Goal: Complete application form

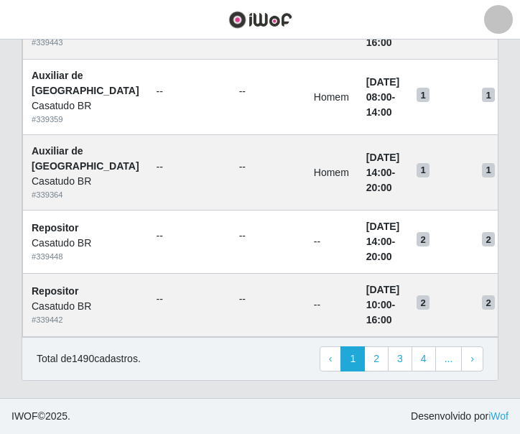
scroll to position [1233, 0]
click at [428, 360] on link "4" at bounding box center [424, 360] width 24 height 26
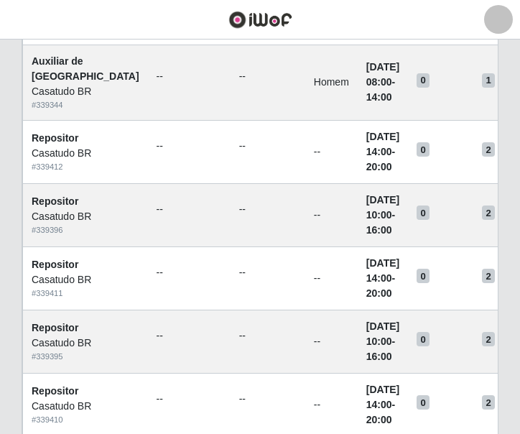
scroll to position [1112, 0]
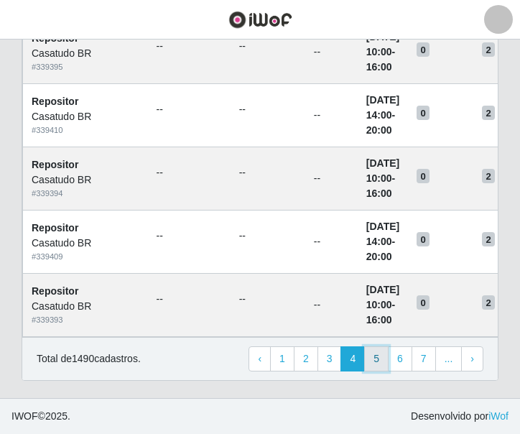
click at [385, 356] on link "5" at bounding box center [376, 360] width 24 height 26
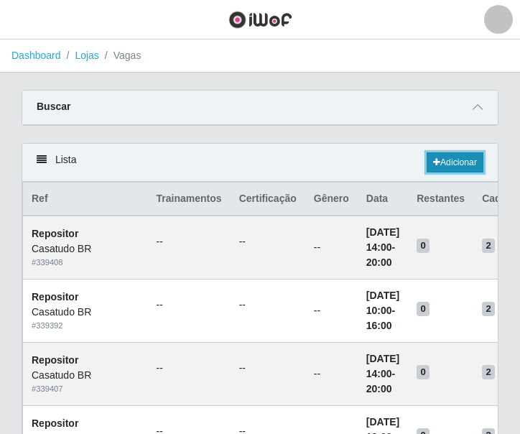
click at [443, 157] on link "Adicionar" at bounding box center [455, 162] width 57 height 20
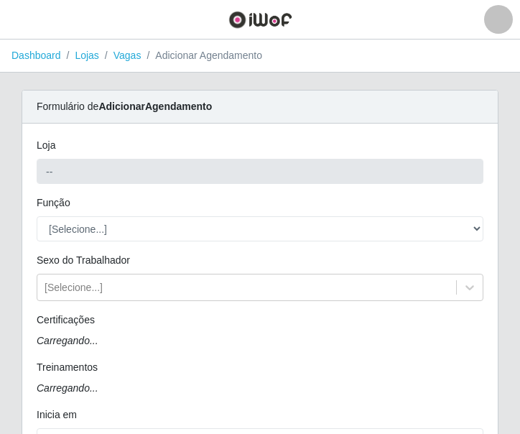
type input "Casatudo BR"
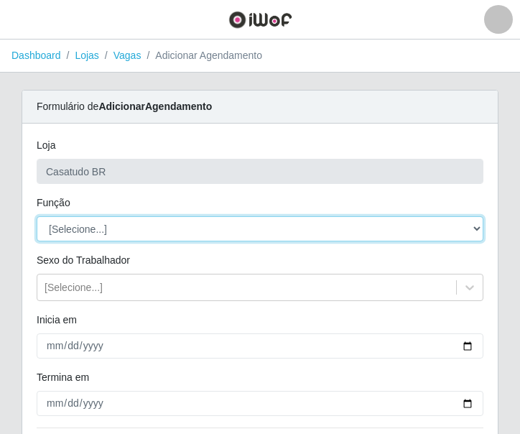
click at [106, 225] on select "[Selecione...] Auxiliar de Estoque Auxiliar de Estoque + Auxiliar de Estoque ++…" at bounding box center [260, 228] width 447 height 25
select select "24"
click at [37, 216] on select "[Selecione...] Auxiliar de Estoque Auxiliar de Estoque + Auxiliar de Estoque ++…" at bounding box center [260, 228] width 447 height 25
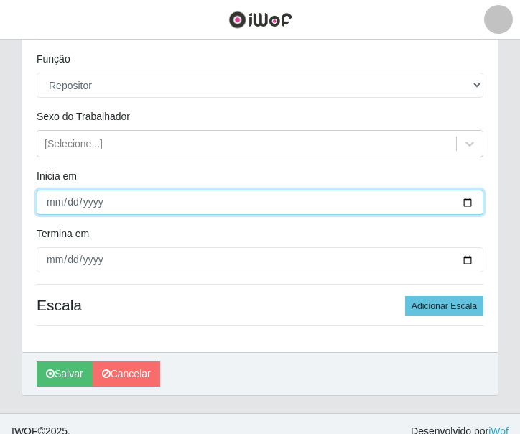
click at [47, 206] on input "Inicia em" at bounding box center [260, 202] width 447 height 25
type input "[DATE]"
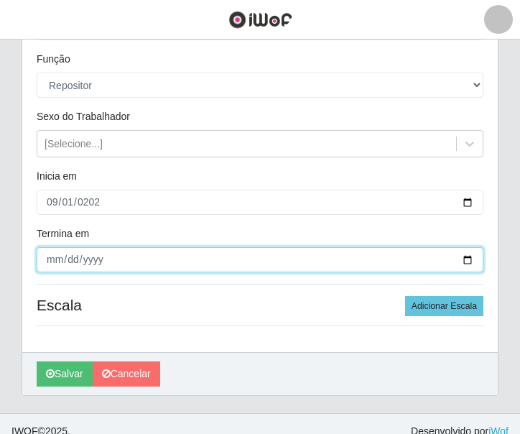
click at [52, 259] on input "Termina em" at bounding box center [260, 259] width 447 height 25
type input "[DATE]"
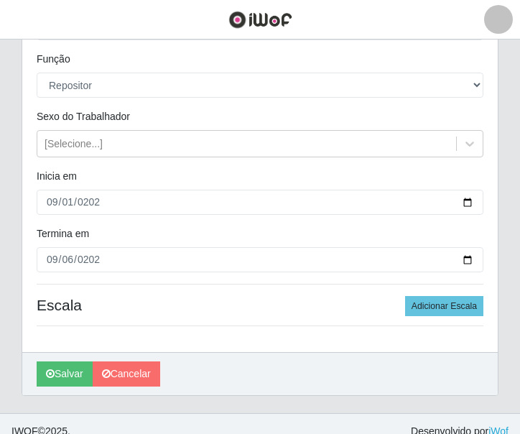
click at [150, 289] on div "Loja Casatudo BR Função [Selecione...] Auxiliar de Estoque Auxiliar de Estoque …" at bounding box center [260, 166] width 476 height 372
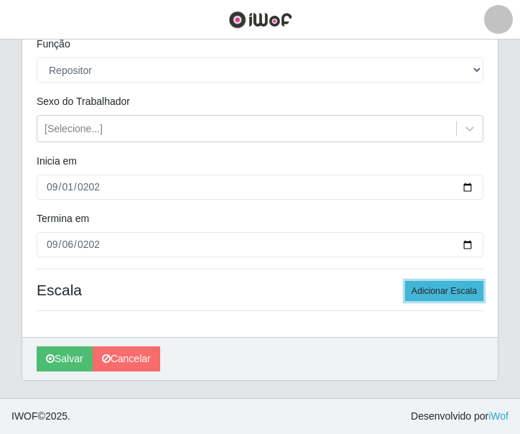
click at [436, 295] on button "Adicionar Escala" at bounding box center [444, 291] width 78 height 20
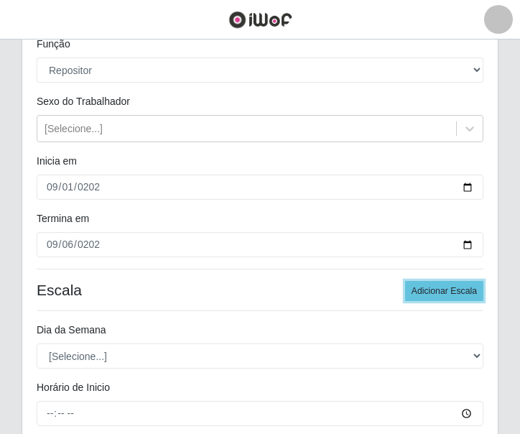
scroll to position [375, 0]
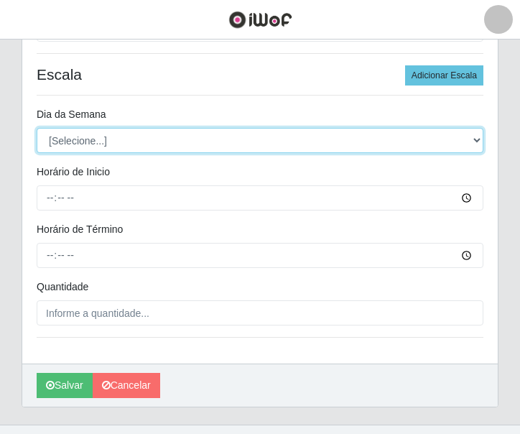
click at [89, 130] on select "[Selecione...] Segunda Terça Quarta Quinta Sexta Sábado Domingo" at bounding box center [260, 140] width 447 height 25
select select "1"
click at [37, 128] on select "[Selecione...] Segunda Terça Quarta Quinta Sexta Sábado Domingo" at bounding box center [260, 140] width 447 height 25
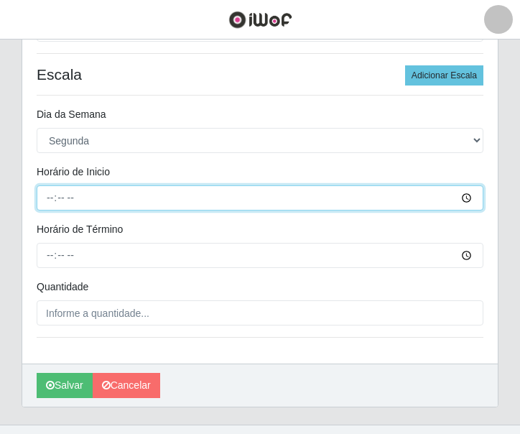
click at [47, 197] on input "Horário de Inicio" at bounding box center [260, 197] width 447 height 25
type input "10:00"
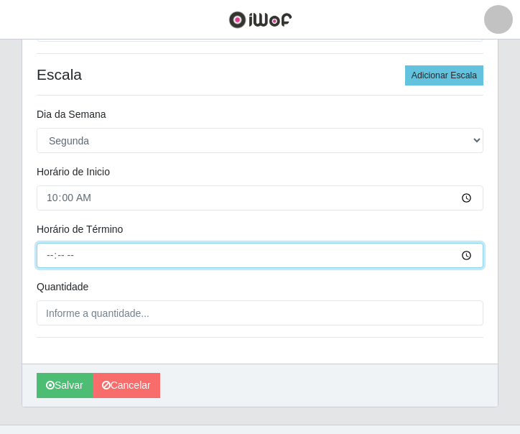
click at [47, 256] on input "Horário de Término" at bounding box center [260, 255] width 447 height 25
type input "16:00"
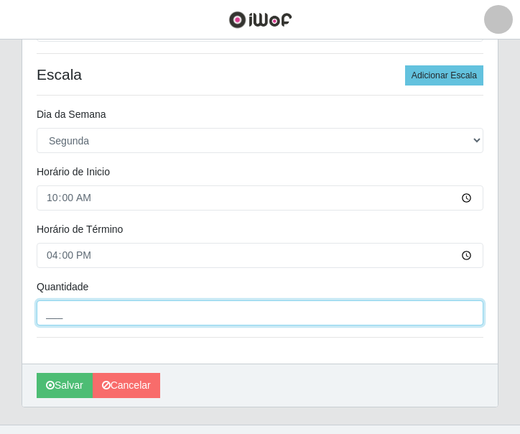
click at [119, 313] on input "___" at bounding box center [260, 312] width 447 height 25
type input "2__"
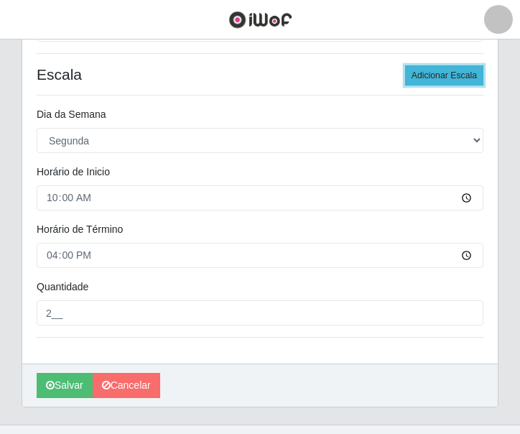
click at [443, 73] on button "Adicionar Escala" at bounding box center [444, 75] width 78 height 20
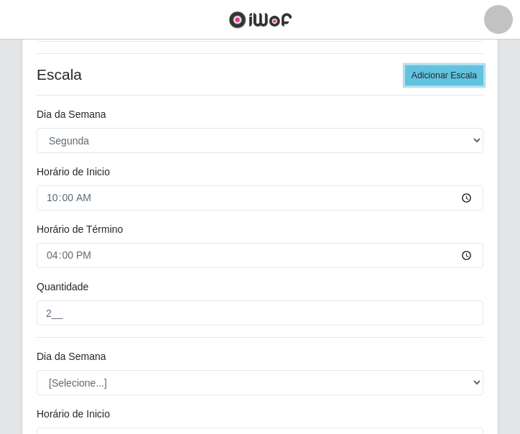
scroll to position [518, 0]
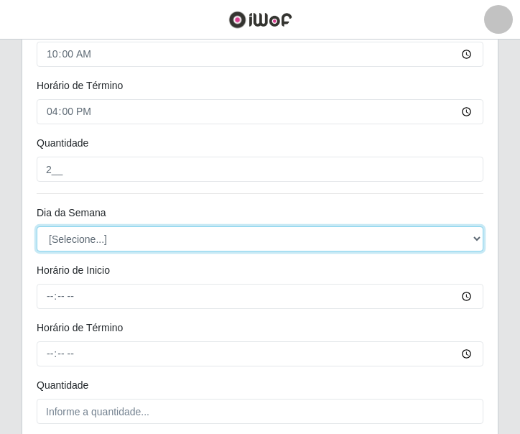
click at [89, 240] on select "[Selecione...] Segunda Terça Quarta Quinta Sexta Sábado Domingo" at bounding box center [260, 238] width 447 height 25
select select "2"
click at [37, 226] on select "[Selecione...] Segunda Terça Quarta Quinta Sexta Sábado Domingo" at bounding box center [260, 238] width 447 height 25
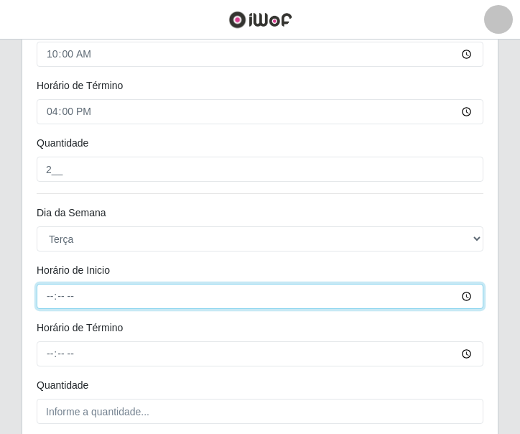
click at [57, 298] on input "Horário de Inicio" at bounding box center [260, 296] width 447 height 25
type input "10:00"
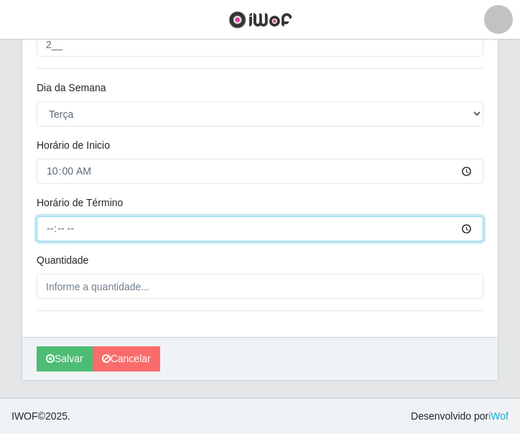
click at [47, 232] on input "Horário de Término" at bounding box center [260, 228] width 447 height 25
type input "16:00"
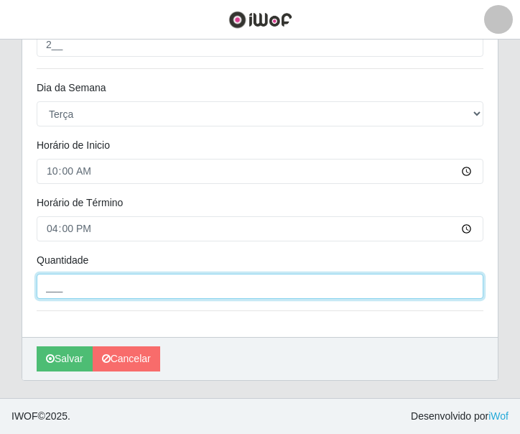
click at [84, 283] on input "___" at bounding box center [260, 286] width 447 height 25
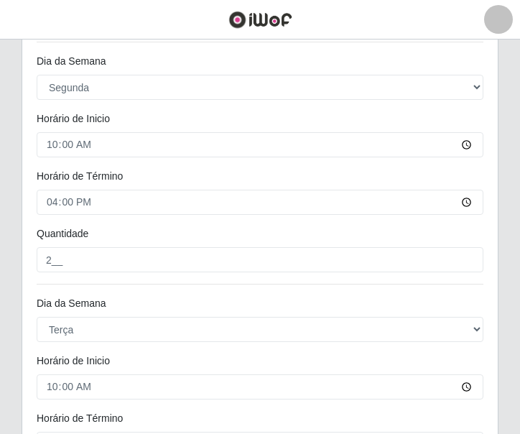
scroll to position [356, 0]
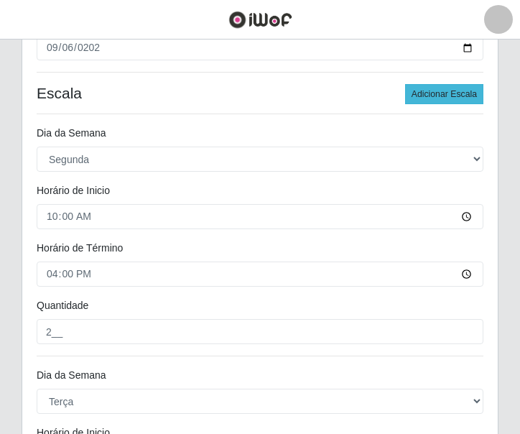
type input "2__"
drag, startPoint x: 442, startPoint y: 91, endPoint x: 366, endPoint y: 142, distance: 91.3
click at [441, 91] on button "Adicionar Escala" at bounding box center [444, 94] width 78 height 20
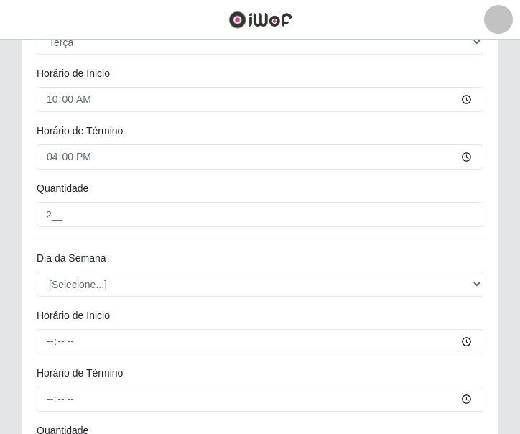
scroll to position [787, 0]
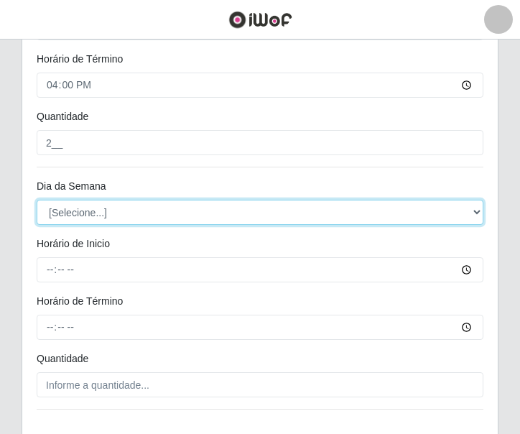
click at [68, 225] on select "[Selecione...] Segunda Terça Quarta Quinta Sexta Sábado Domingo" at bounding box center [260, 212] width 447 height 25
select select "3"
click at [37, 200] on select "[Selecione...] Segunda Terça Quarta Quinta Sexta Sábado Domingo" at bounding box center [260, 212] width 447 height 25
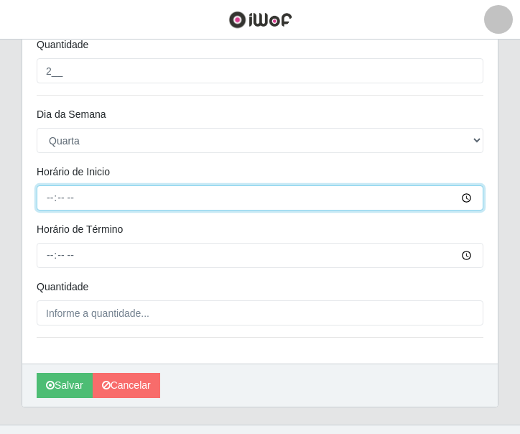
click at [42, 202] on input "Horário de Inicio" at bounding box center [260, 197] width 447 height 25
type input "10:00"
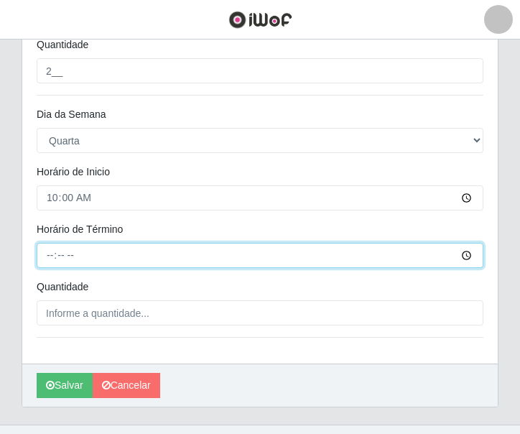
click at [48, 256] on input "Horário de Término" at bounding box center [260, 255] width 447 height 25
type input "16:00"
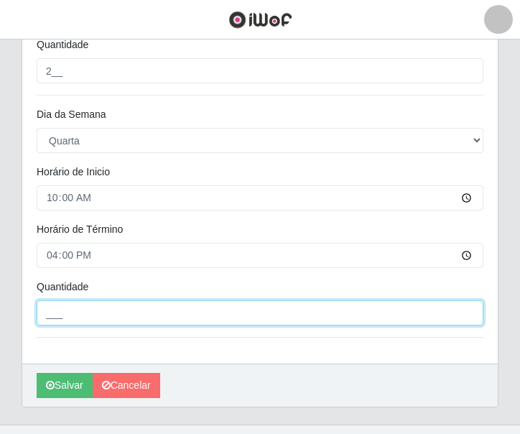
click at [132, 311] on input "___" at bounding box center [260, 312] width 447 height 25
type input "2__"
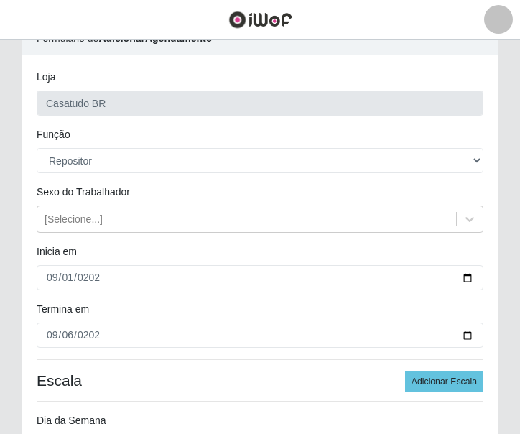
scroll to position [140, 0]
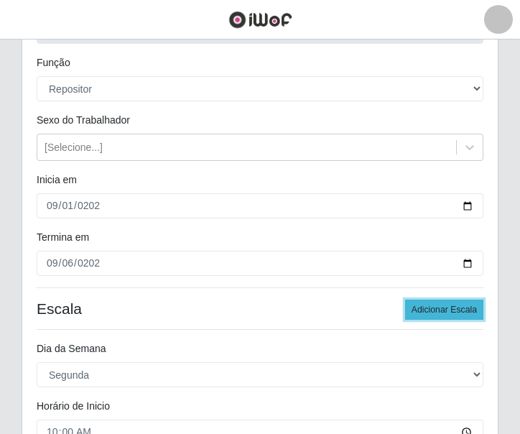
click at [441, 302] on button "Adicionar Escala" at bounding box center [444, 310] width 78 height 20
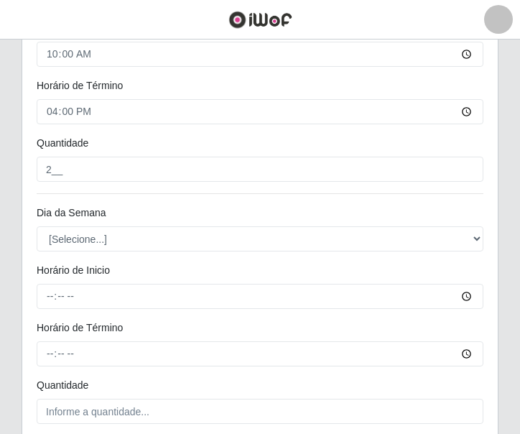
scroll to position [1075, 0]
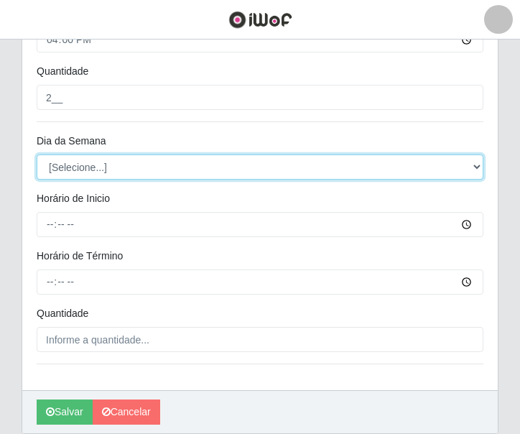
click at [93, 162] on select "[Selecione...] Segunda Terça Quarta Quinta Sexta Sábado Domingo" at bounding box center [260, 167] width 447 height 25
select select "4"
click at [37, 155] on select "[Selecione...] Segunda Terça Quarta Quinta Sexta Sábado Domingo" at bounding box center [260, 167] width 447 height 25
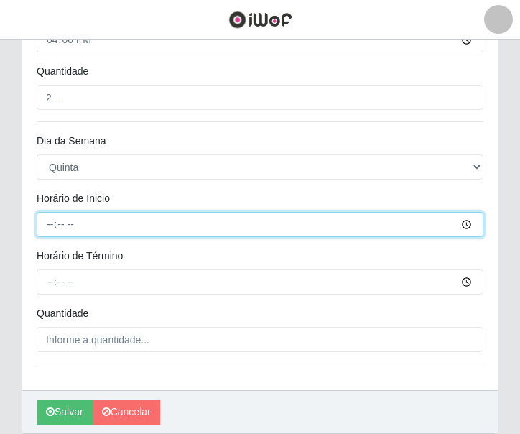
click at [53, 226] on input "Horário de Inicio" at bounding box center [260, 224] width 447 height 25
type input "10:00"
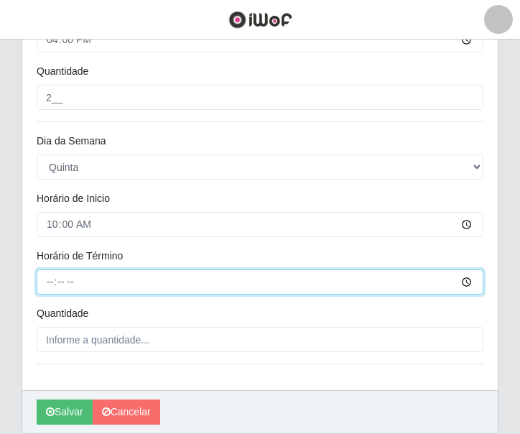
click at [51, 287] on input "Horário de Término" at bounding box center [260, 282] width 447 height 25
type input "16:00"
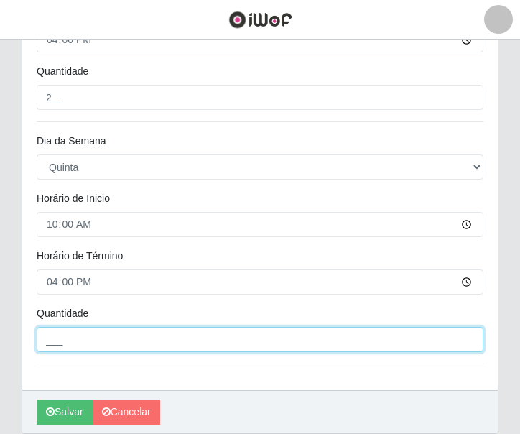
click at [63, 341] on input "___" at bounding box center [260, 339] width 447 height 25
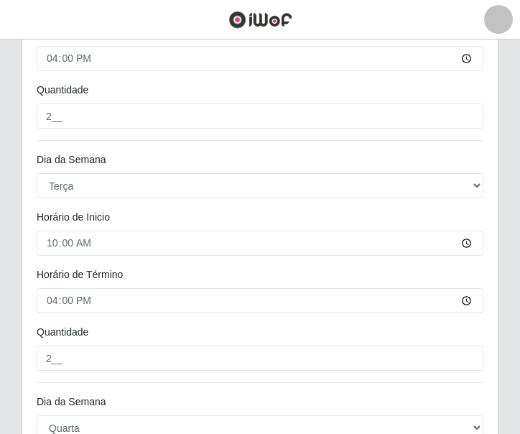
scroll to position [284, 0]
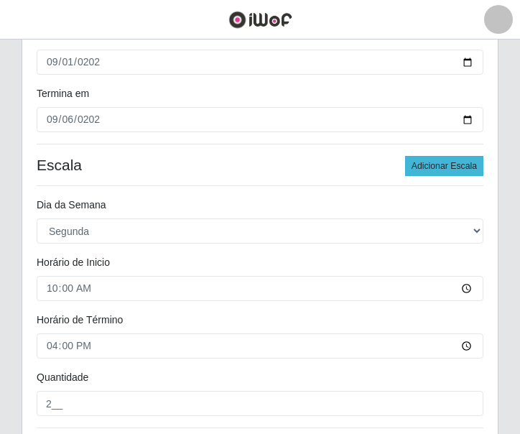
type input "2__"
click at [453, 162] on button "Adicionar Escala" at bounding box center [444, 166] width 78 height 20
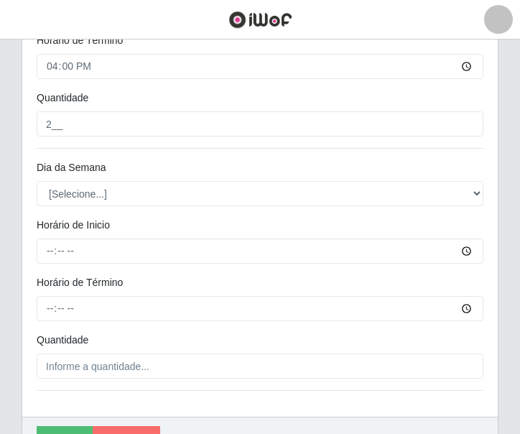
scroll to position [1362, 0]
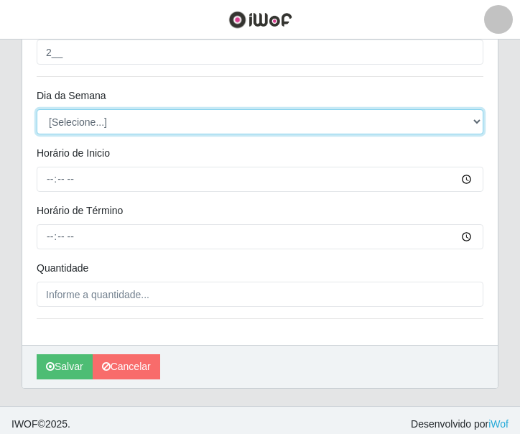
click at [112, 131] on select "[Selecione...] Segunda Terça Quarta Quinta Sexta Sábado Domingo" at bounding box center [260, 121] width 447 height 25
select select "5"
click at [37, 109] on select "[Selecione...] Segunda Terça Quarta Quinta Sexta Sábado Domingo" at bounding box center [260, 121] width 447 height 25
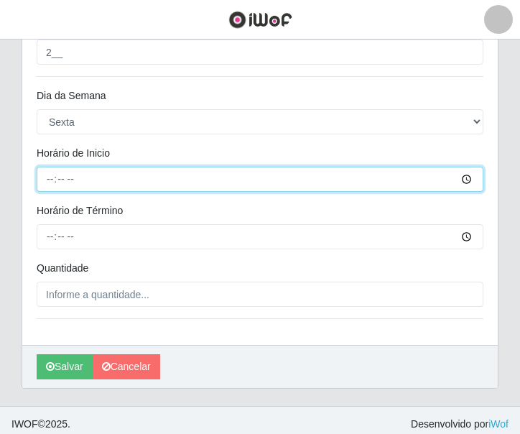
click at [45, 174] on input "Horário de Inicio" at bounding box center [260, 179] width 447 height 25
type input "10:00"
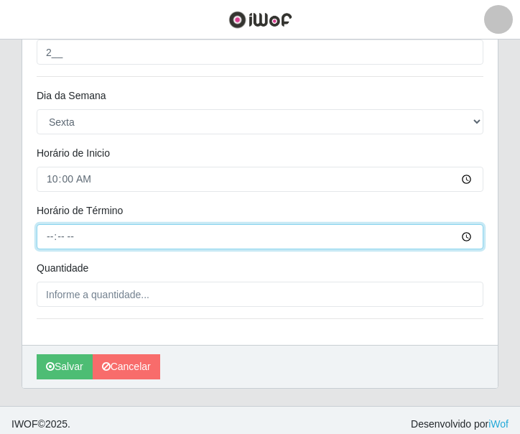
click at [49, 238] on input "Horário de Término" at bounding box center [260, 236] width 447 height 25
type input "16:00"
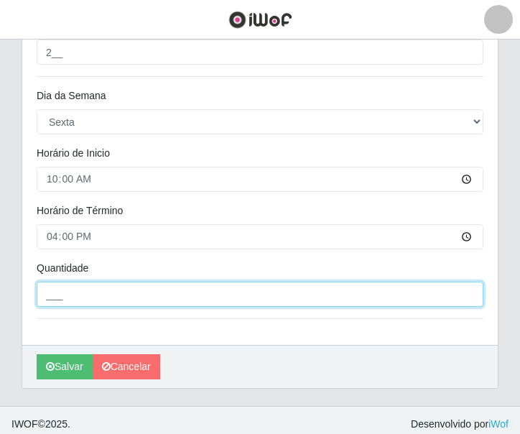
click at [74, 294] on input "___" at bounding box center [260, 294] width 447 height 25
type input "2__"
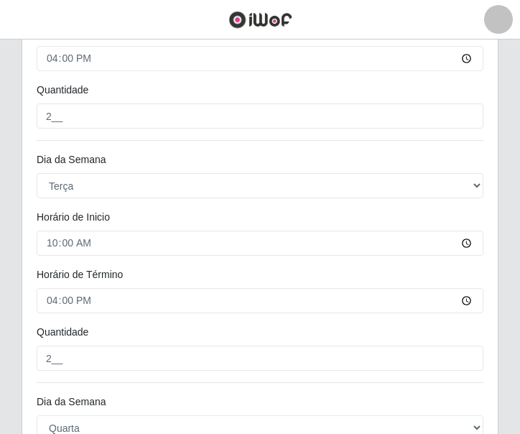
scroll to position [284, 0]
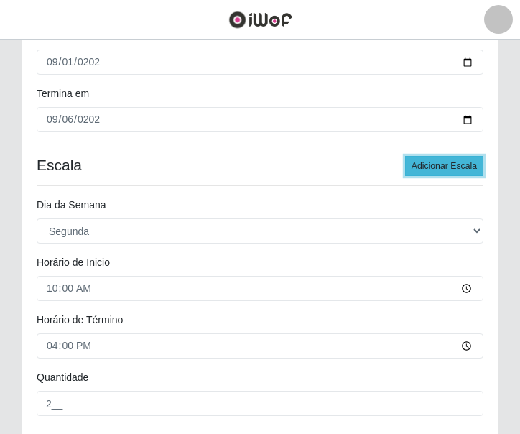
click at [441, 161] on button "Adicionar Escala" at bounding box center [444, 166] width 78 height 20
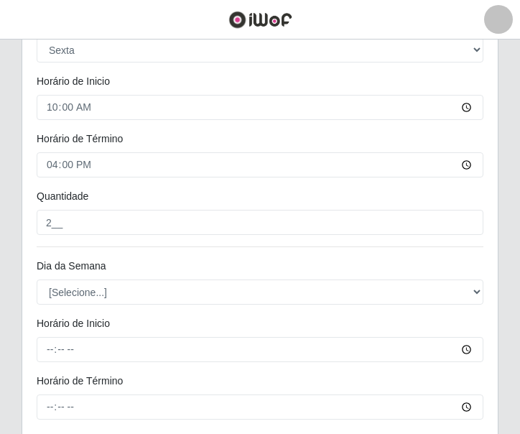
scroll to position [1578, 0]
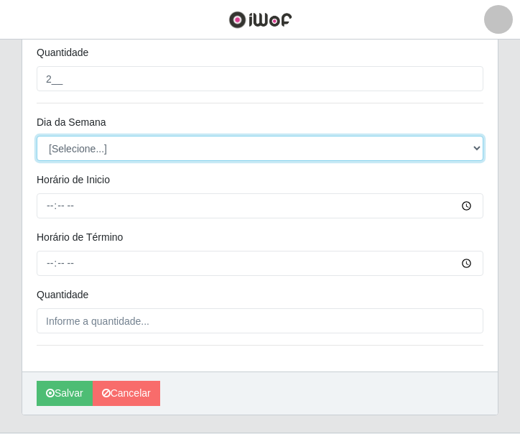
click at [96, 142] on select "[Selecione...] Segunda Terça Quarta Quinta Sexta Sábado Domingo" at bounding box center [260, 148] width 447 height 25
select select "6"
click at [37, 136] on select "[Selecione...] Segunda Terça Quarta Quinta Sexta Sábado Domingo" at bounding box center [260, 148] width 447 height 25
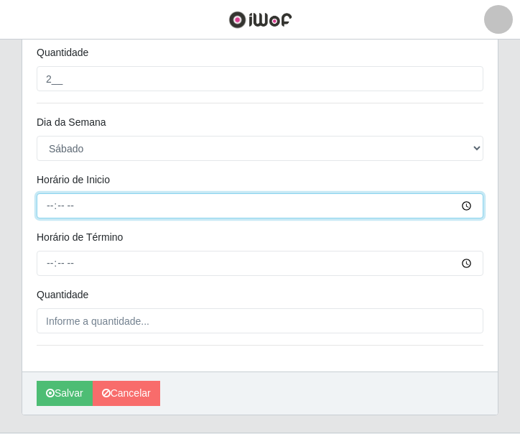
click at [42, 209] on input "Horário de Inicio" at bounding box center [260, 205] width 447 height 25
type input "10:00"
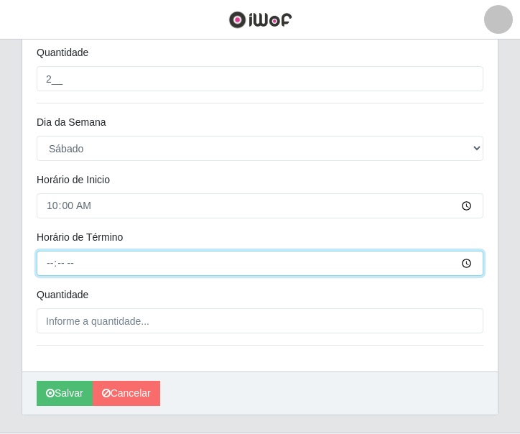
click at [46, 269] on input "Horário de Término" at bounding box center [260, 263] width 447 height 25
type input "16:00"
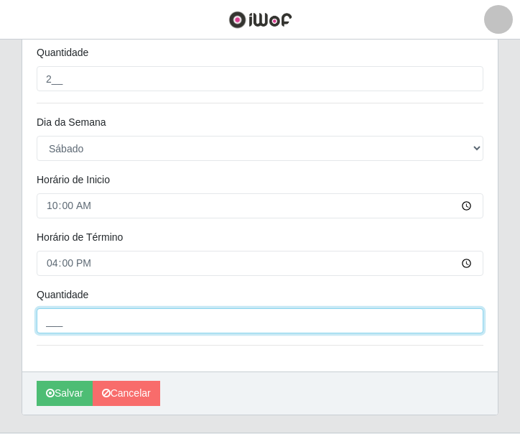
click at [104, 331] on input "___" at bounding box center [260, 320] width 447 height 25
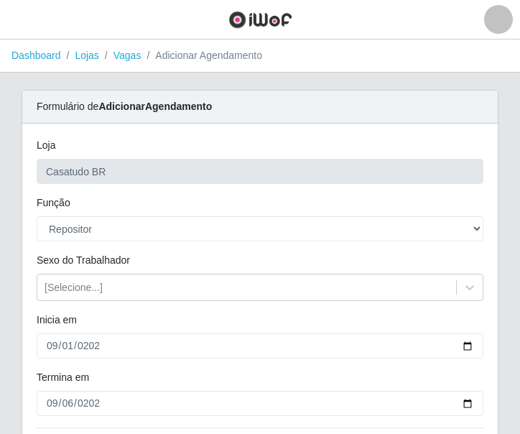
scroll to position [72, 0]
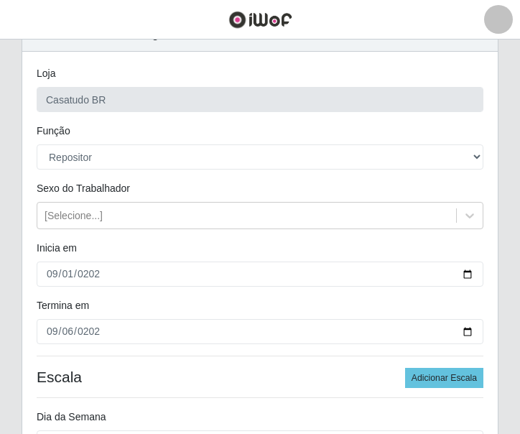
type input "2__"
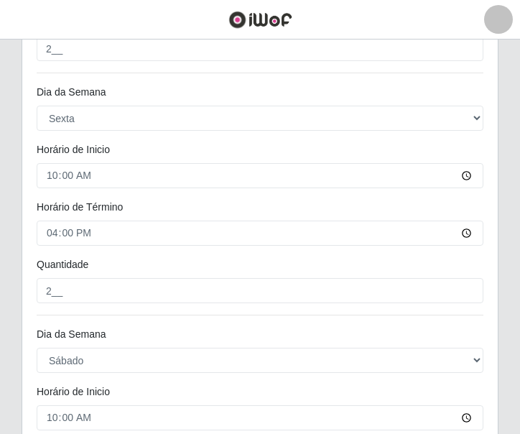
scroll to position [1612, 0]
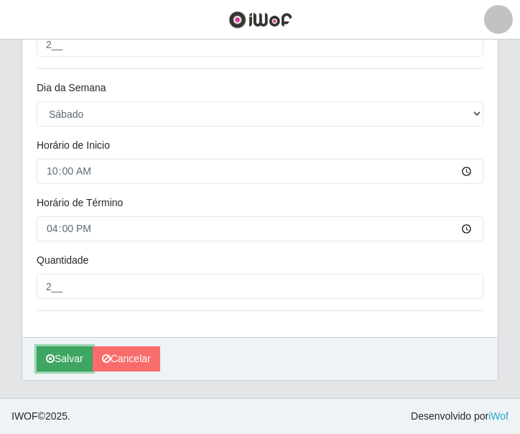
click at [67, 355] on button "Salvar" at bounding box center [65, 359] width 56 height 25
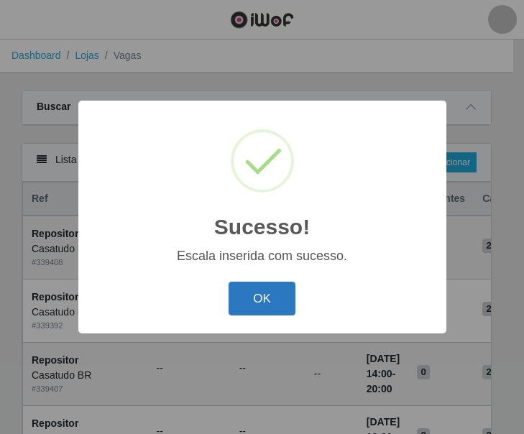
click at [258, 296] on button "OK" at bounding box center [262, 299] width 67 height 34
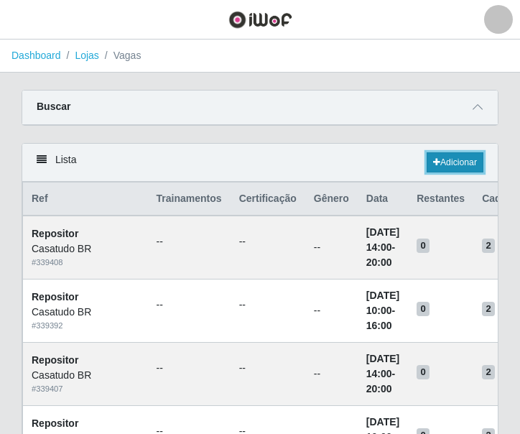
click at [433, 165] on icon at bounding box center [436, 162] width 7 height 9
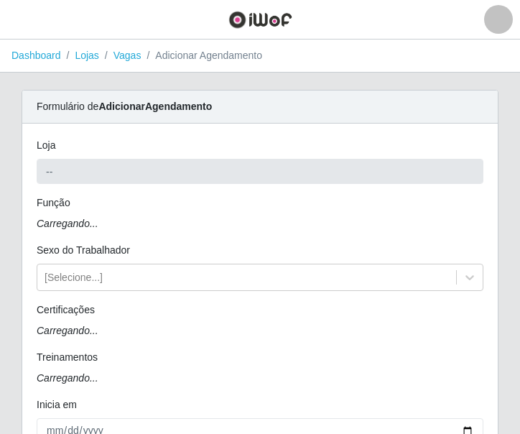
type input "Casatudo BR"
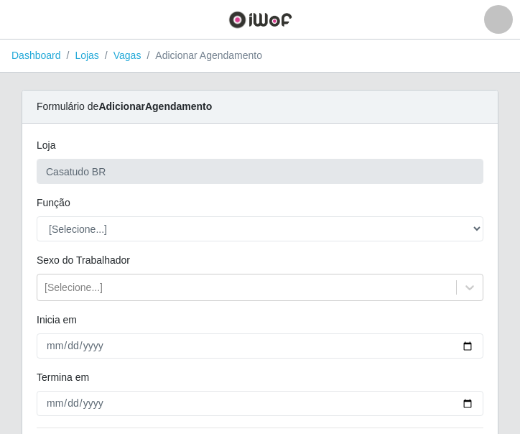
scroll to position [72, 0]
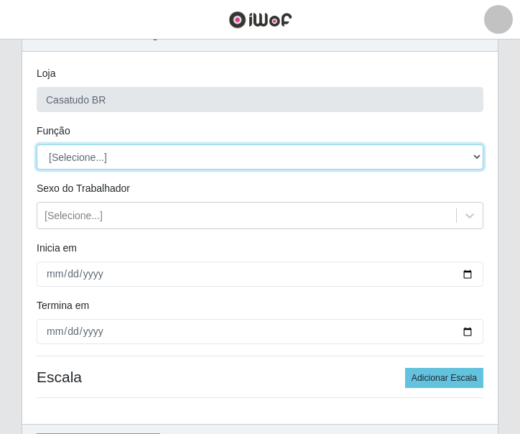
click at [121, 167] on select "[Selecione...] Auxiliar de Estoque Auxiliar de Estoque + Auxiliar de Estoque ++…" at bounding box center [260, 156] width 447 height 25
select select "24"
click at [37, 144] on select "[Selecione...] Auxiliar de Estoque Auxiliar de Estoque + Auxiliar de Estoque ++…" at bounding box center [260, 156] width 447 height 25
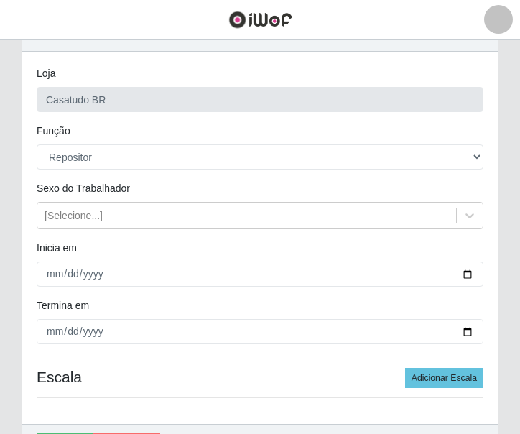
click at [35, 272] on div at bounding box center [260, 274] width 469 height 25
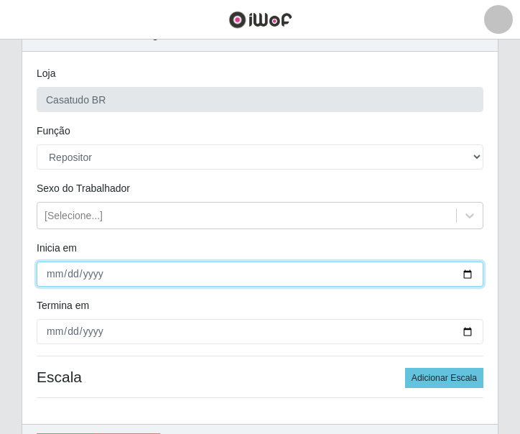
click at [45, 272] on input "Inicia em" at bounding box center [260, 274] width 447 height 25
type input "[DATE]"
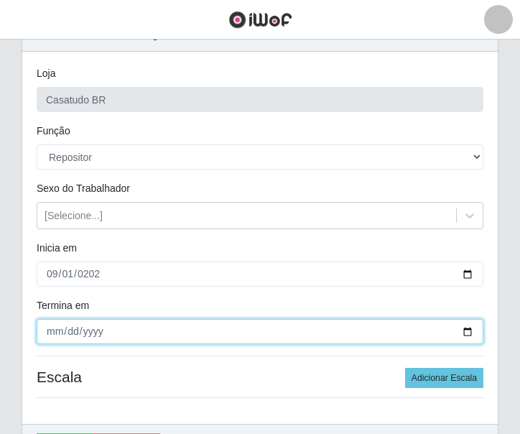
click at [51, 326] on input "Termina em" at bounding box center [260, 331] width 447 height 25
type input "[DATE]"
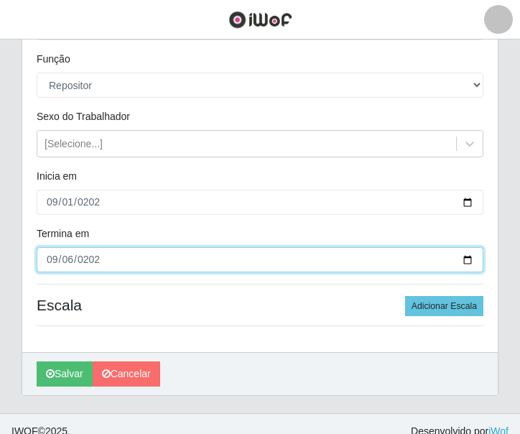
scroll to position [159, 0]
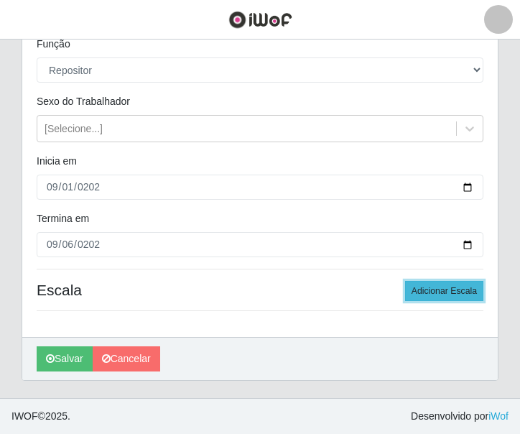
click at [447, 293] on button "Adicionar Escala" at bounding box center [444, 291] width 78 height 20
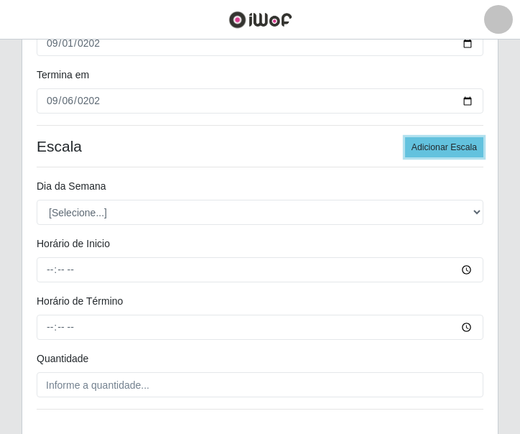
scroll to position [375, 0]
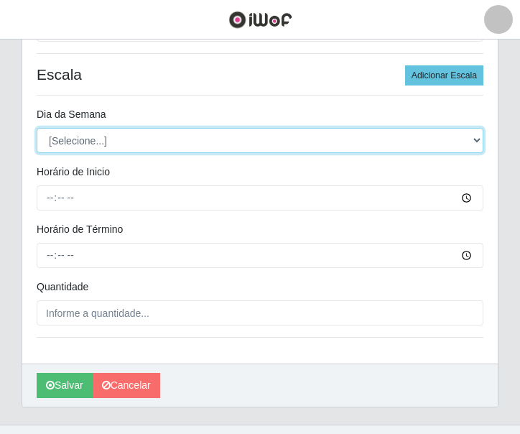
click at [71, 137] on select "[Selecione...] Segunda Terça Quarta Quinta Sexta Sábado Domingo" at bounding box center [260, 140] width 447 height 25
select select "1"
click at [37, 128] on select "[Selecione...] Segunda Terça Quarta Quinta Sexta Sábado Domingo" at bounding box center [260, 140] width 447 height 25
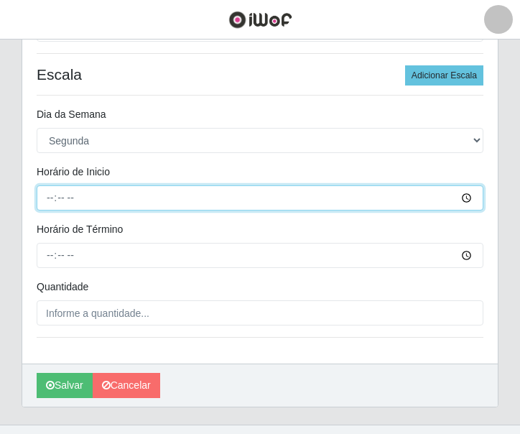
click at [48, 196] on input "Horário de Inicio" at bounding box center [260, 197] width 447 height 25
type input "14:00"
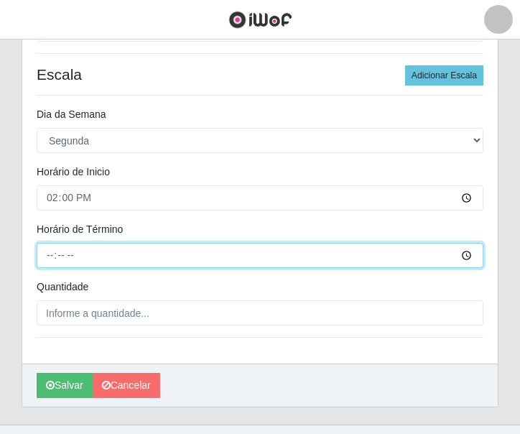
click at [50, 249] on input "Horário de Término" at bounding box center [260, 255] width 447 height 25
type input "20:00"
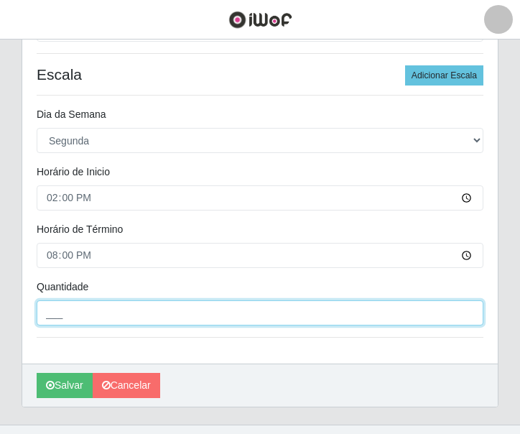
click at [88, 314] on input "___" at bounding box center [260, 312] width 447 height 25
type input "2__"
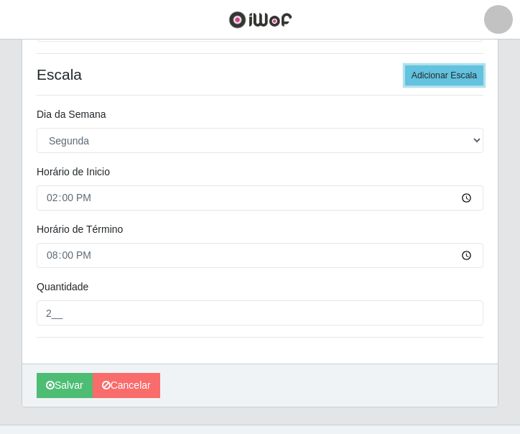
drag, startPoint x: 421, startPoint y: 73, endPoint x: 397, endPoint y: 83, distance: 26.1
click at [421, 73] on button "Adicionar Escala" at bounding box center [444, 75] width 78 height 20
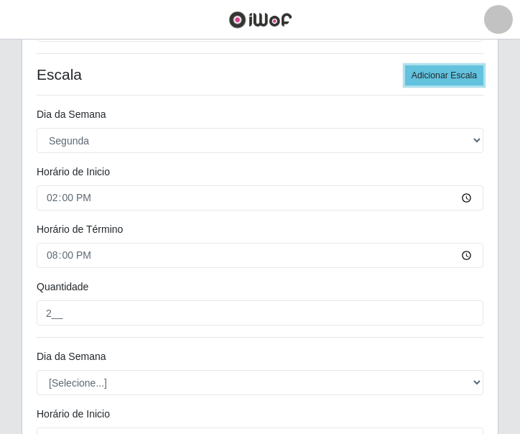
scroll to position [518, 0]
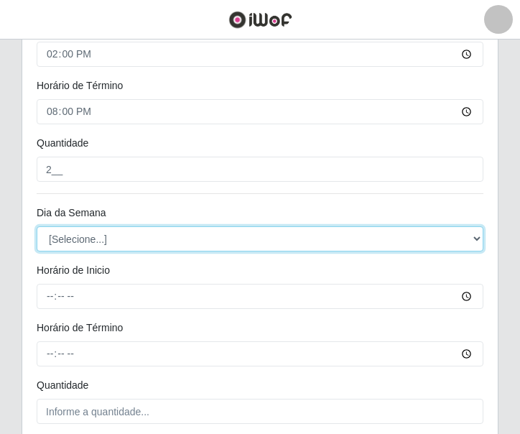
click at [114, 239] on select "[Selecione...] Segunda Terça Quarta Quinta Sexta Sábado Domingo" at bounding box center [260, 238] width 447 height 25
select select "2"
click at [37, 226] on select "[Selecione...] Segunda Terça Quarta Quinta Sexta Sábado Domingo" at bounding box center [260, 238] width 447 height 25
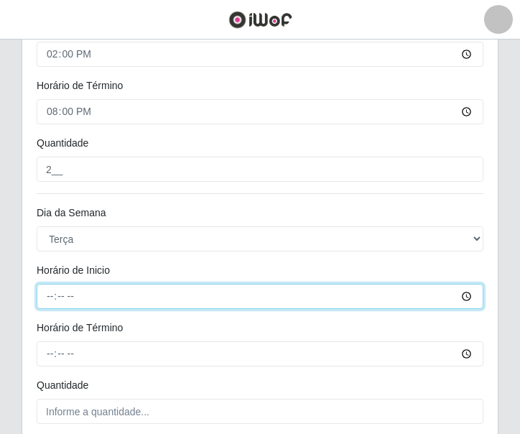
click at [44, 295] on input "Horário de Inicio" at bounding box center [260, 296] width 447 height 25
type input "14:00"
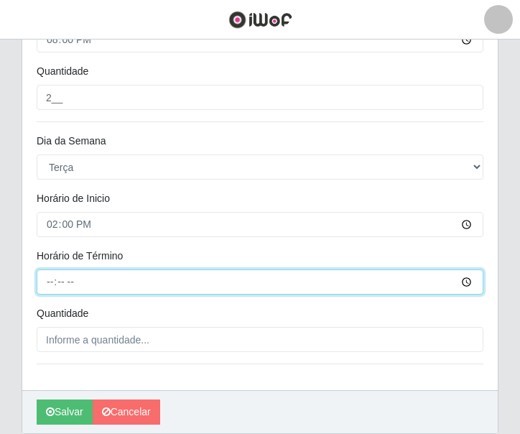
click at [50, 286] on input "Horário de Término" at bounding box center [260, 282] width 447 height 25
type input "20:00"
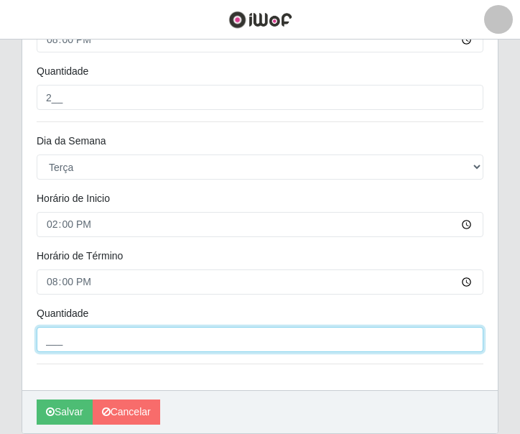
click at [118, 336] on input "___" at bounding box center [260, 339] width 447 height 25
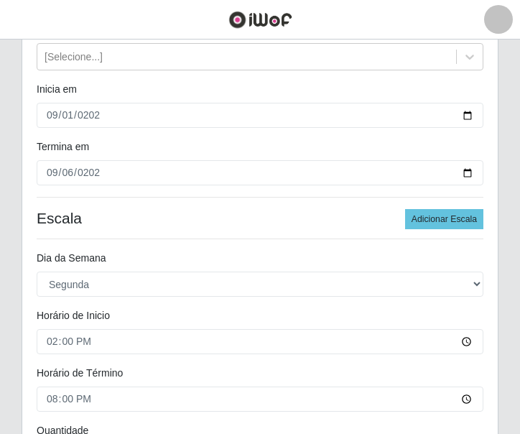
scroll to position [159, 0]
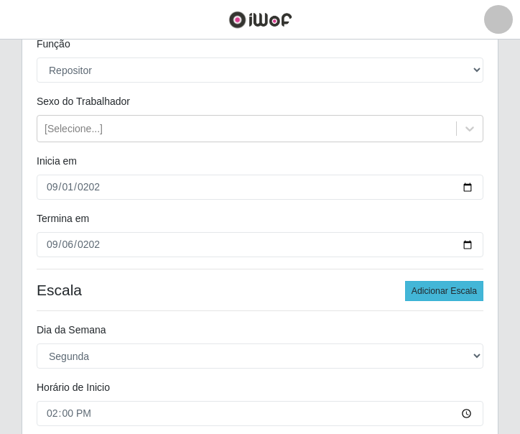
type input "2__"
click at [436, 292] on button "Adicionar Escala" at bounding box center [444, 291] width 78 height 20
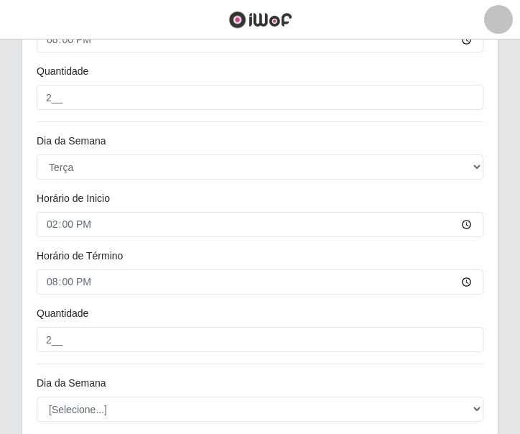
scroll to position [734, 0]
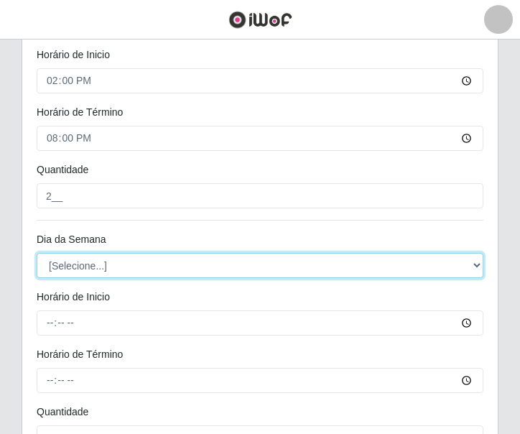
click at [155, 272] on select "[Selecione...] Segunda Terça Quarta Quinta Sexta Sábado Domingo" at bounding box center [260, 265] width 447 height 25
select select "3"
click at [37, 253] on select "[Selecione...] Segunda Terça Quarta Quinta Sexta Sábado Domingo" at bounding box center [260, 265] width 447 height 25
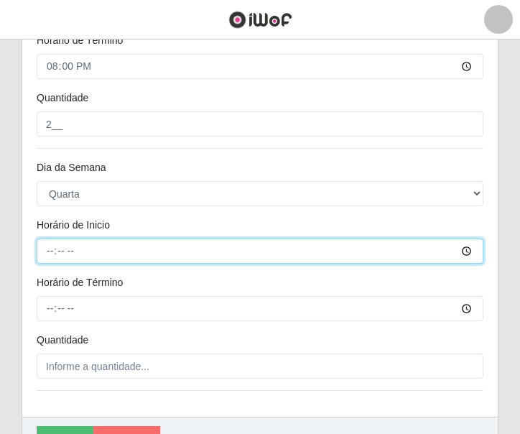
click at [45, 249] on input "Horário de Inicio" at bounding box center [260, 251] width 447 height 25
type input "14:00"
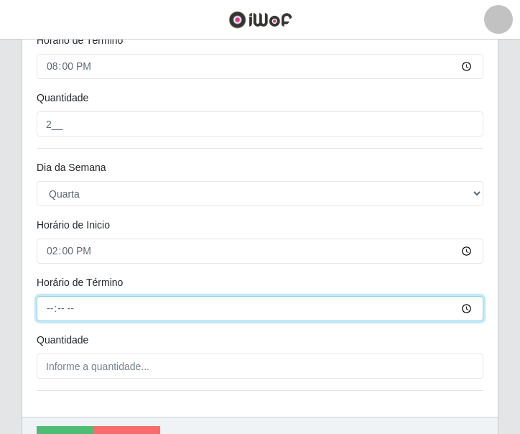
click at [50, 304] on input "Horário de Término" at bounding box center [260, 308] width 447 height 25
type input "20:00"
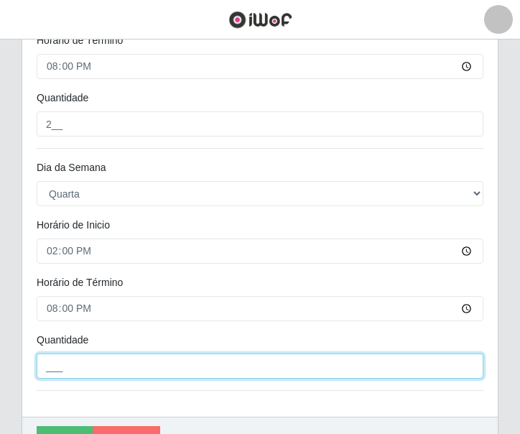
click at [96, 358] on input "___" at bounding box center [260, 366] width 447 height 25
type input "2__"
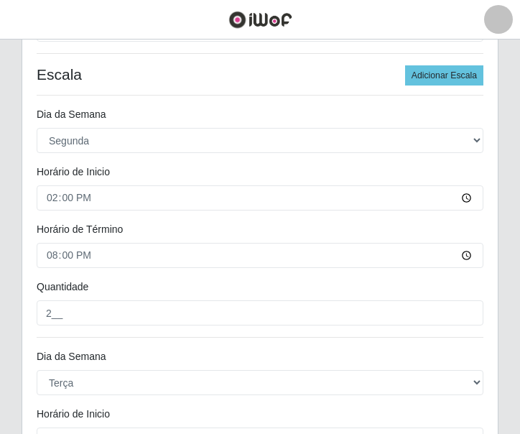
scroll to position [303, 0]
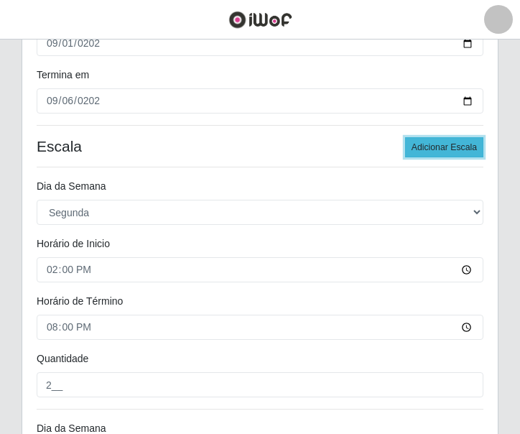
click at [465, 156] on button "Adicionar Escala" at bounding box center [444, 147] width 78 height 20
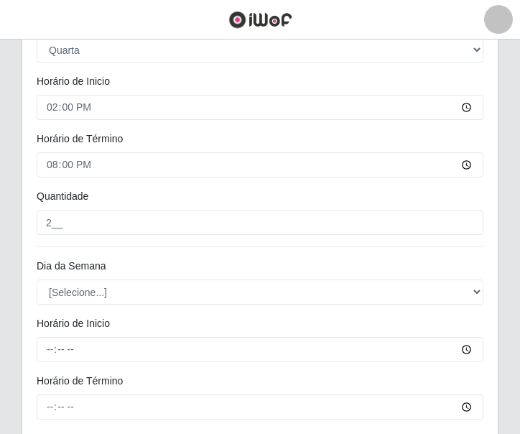
scroll to position [1022, 0]
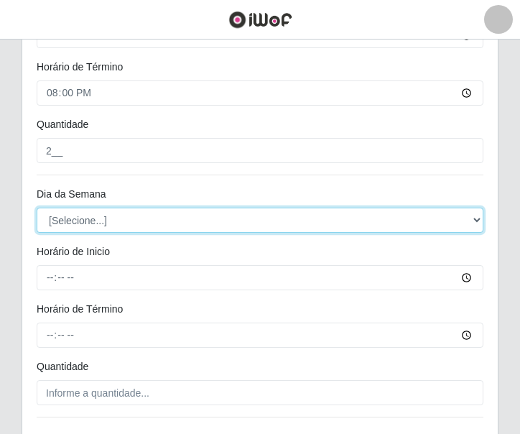
click at [73, 218] on select "[Selecione...] Segunda Terça Quarta Quinta Sexta Sábado Domingo" at bounding box center [260, 220] width 447 height 25
select select "4"
click at [37, 208] on select "[Selecione...] Segunda Terça Quarta Quinta Sexta Sábado Domingo" at bounding box center [260, 220] width 447 height 25
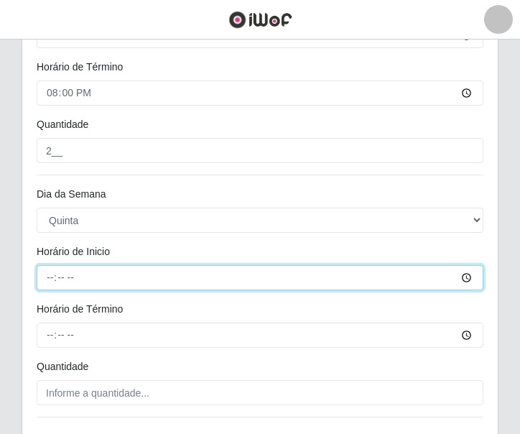
click at [48, 270] on input "Horário de Inicio" at bounding box center [260, 277] width 447 height 25
type input "14:00"
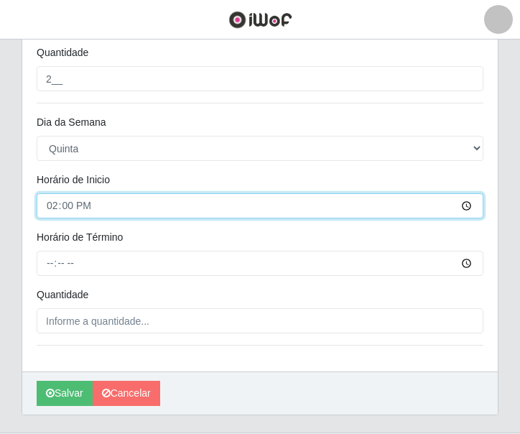
scroll to position [1128, 0]
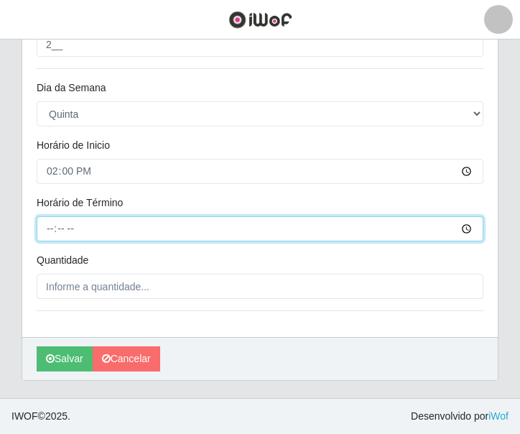
click at [44, 224] on input "Horário de Término" at bounding box center [260, 228] width 447 height 25
type input "20:00"
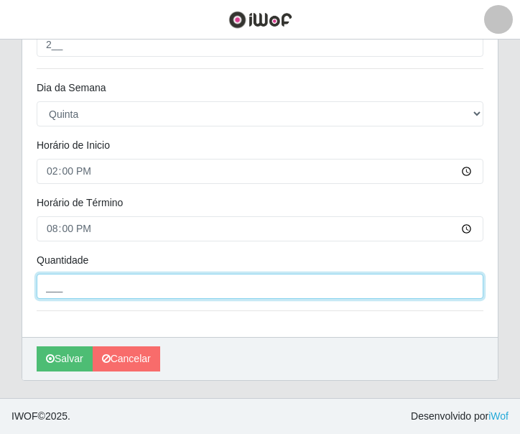
click at [77, 291] on input "___" at bounding box center [260, 286] width 447 height 25
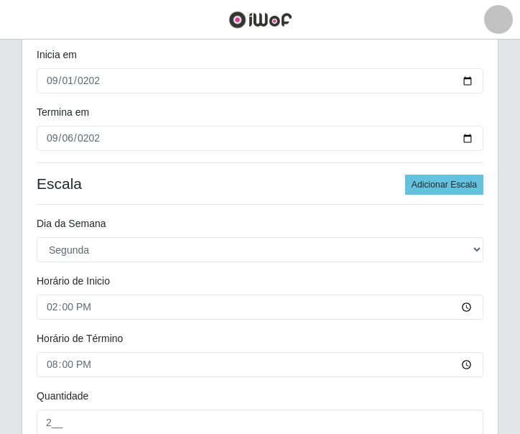
scroll to position [193, 0]
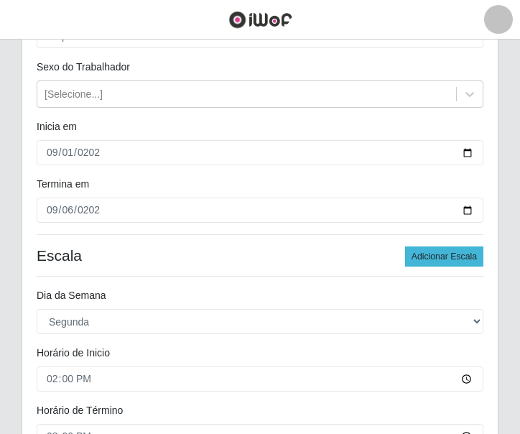
type input "2__"
click at [451, 256] on button "Adicionar Escala" at bounding box center [444, 257] width 78 height 20
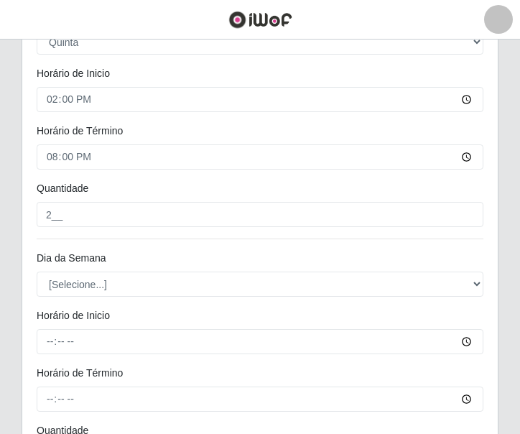
scroll to position [1272, 0]
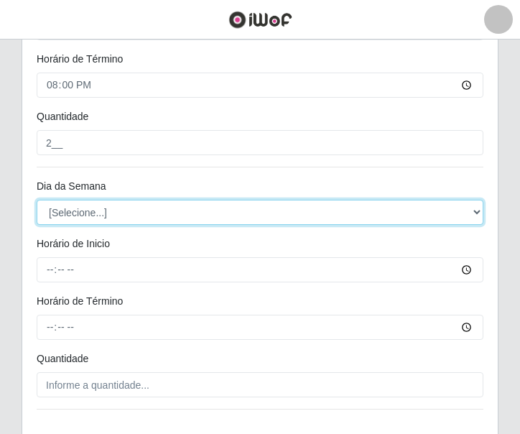
click at [82, 206] on select "[Selecione...] Segunda Terça Quarta Quinta Sexta Sábado Domingo" at bounding box center [260, 212] width 447 height 25
select select "5"
click at [37, 200] on select "[Selecione...] Segunda Terça Quarta Quinta Sexta Sábado Domingo" at bounding box center [260, 212] width 447 height 25
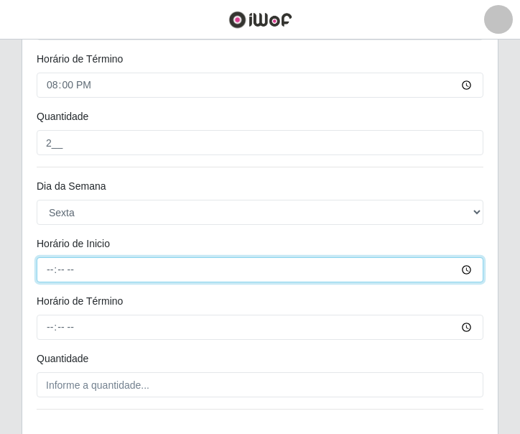
click at [52, 264] on input "Horário de Inicio" at bounding box center [260, 269] width 447 height 25
type input "14:00"
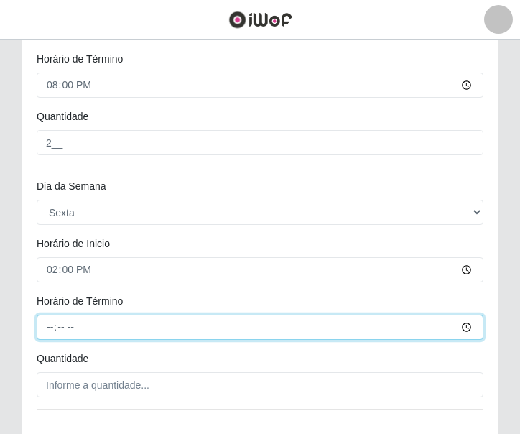
click at [47, 322] on input "Horário de Término" at bounding box center [260, 327] width 447 height 25
type input "20:00"
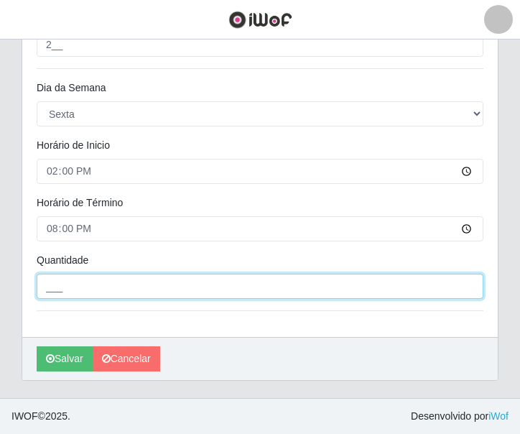
click at [71, 282] on input "___" at bounding box center [260, 286] width 447 height 25
type input "2__"
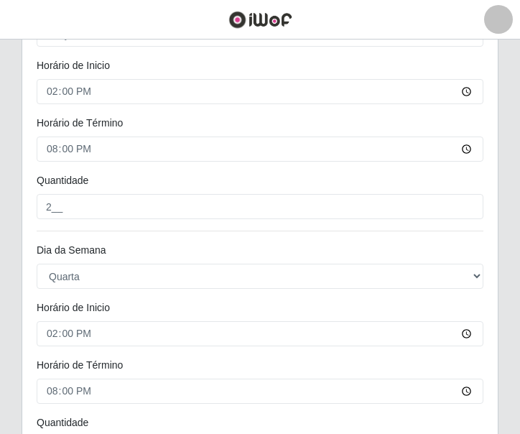
scroll to position [292, 0]
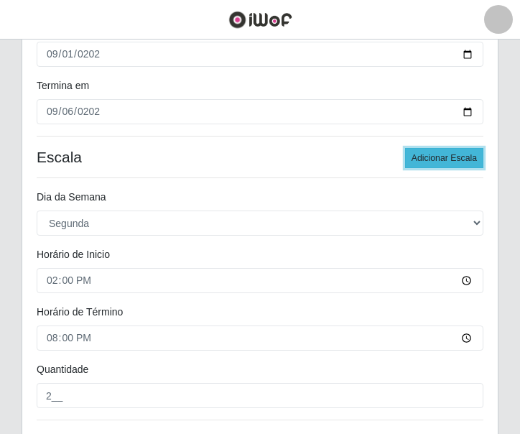
click at [450, 152] on button "Adicionar Escala" at bounding box center [444, 158] width 78 height 20
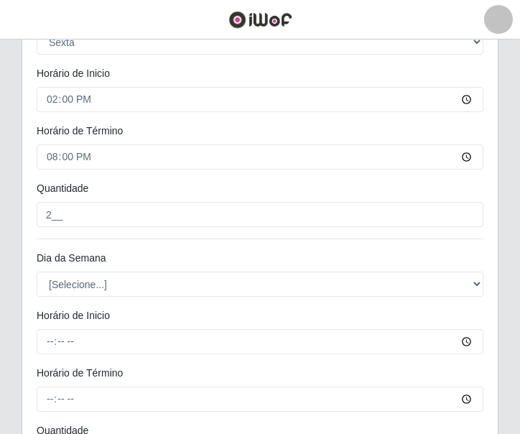
scroll to position [1586, 0]
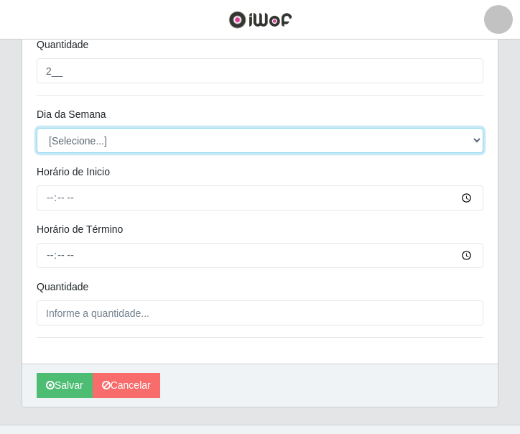
click at [99, 147] on select "[Selecione...] Segunda Terça Quarta Quinta Sexta Sábado Domingo" at bounding box center [260, 140] width 447 height 25
select select "6"
click at [37, 128] on select "[Selecione...] Segunda Terça Quarta Quinta Sexta Sábado Domingo" at bounding box center [260, 140] width 447 height 25
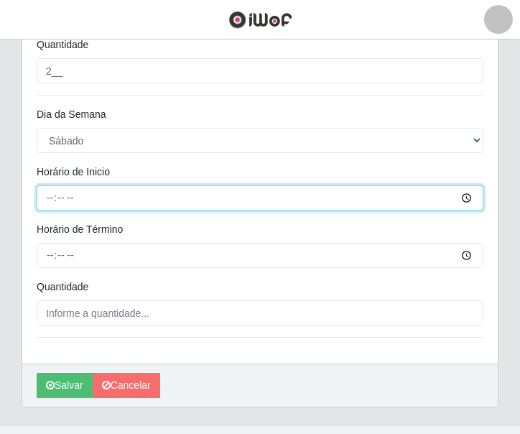
click at [52, 195] on input "Horário de Inicio" at bounding box center [260, 197] width 447 height 25
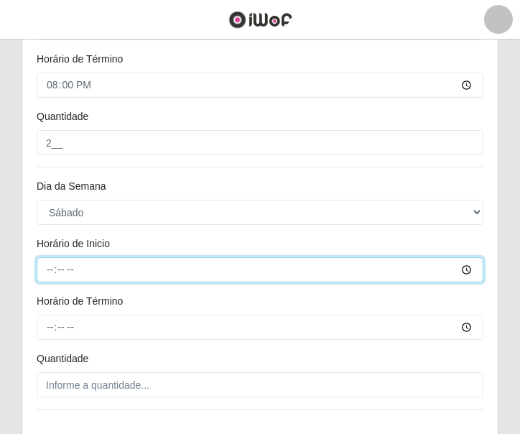
click at [53, 274] on input "Horário de Inicio" at bounding box center [260, 269] width 447 height 25
type input "14:00"
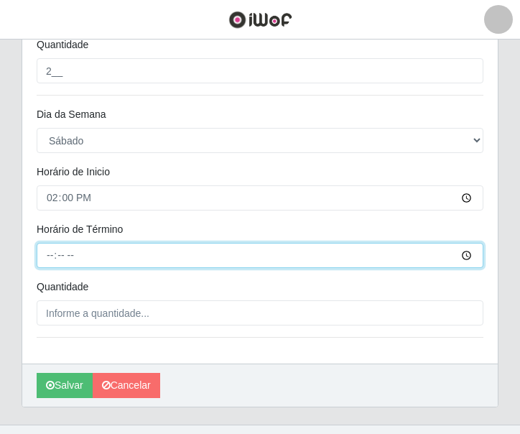
click at [45, 267] on input "Horário de Término" at bounding box center [260, 255] width 447 height 25
type input "20:00"
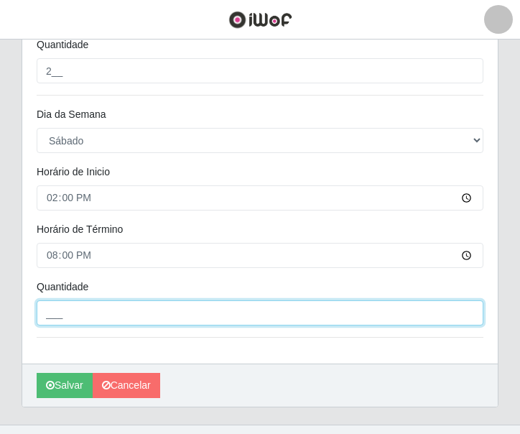
click at [83, 315] on input "___" at bounding box center [260, 312] width 447 height 25
type input "2__"
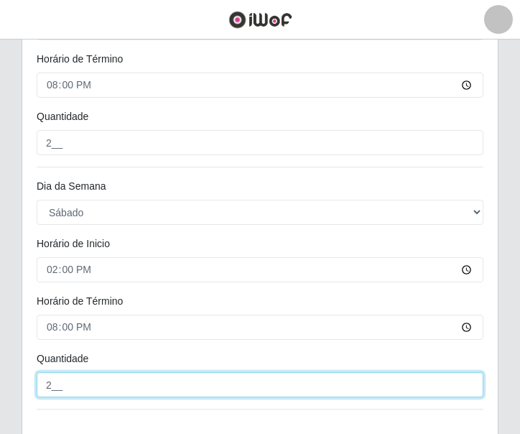
scroll to position [1612, 0]
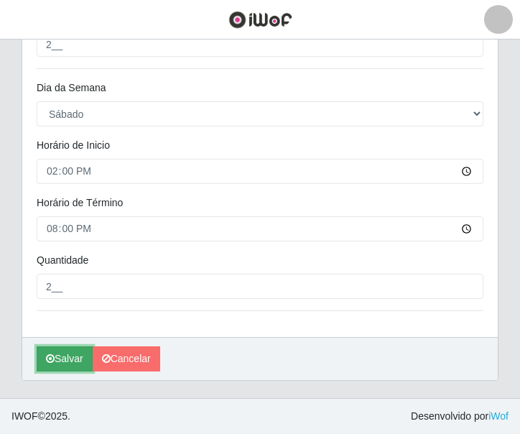
click at [78, 357] on button "Salvar" at bounding box center [65, 359] width 56 height 25
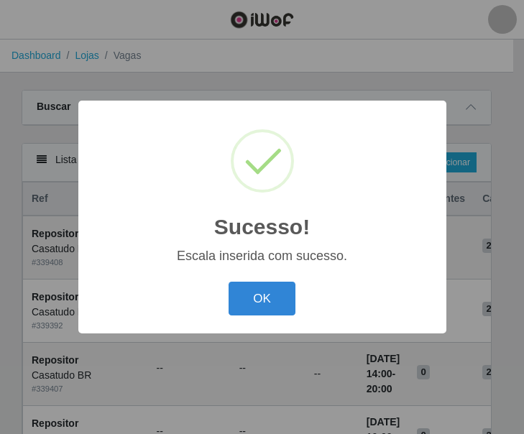
drag, startPoint x: 257, startPoint y: 289, endPoint x: 266, endPoint y: 254, distance: 36.3
click at [258, 289] on button "OK" at bounding box center [262, 299] width 67 height 34
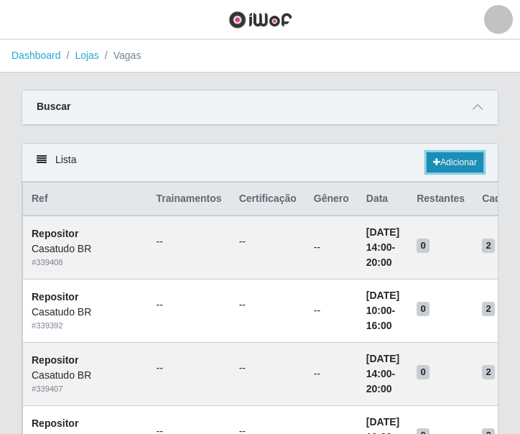
click at [464, 168] on link "Adicionar" at bounding box center [455, 162] width 57 height 20
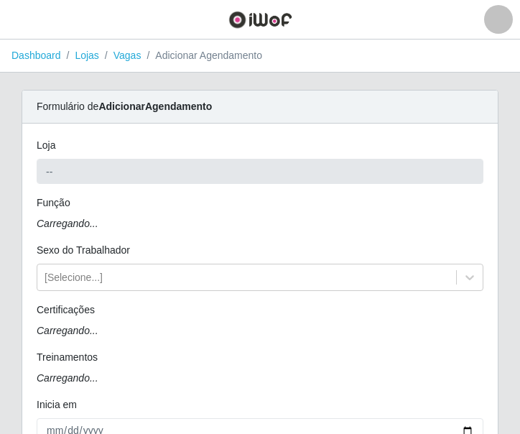
type input "Casatudo BR"
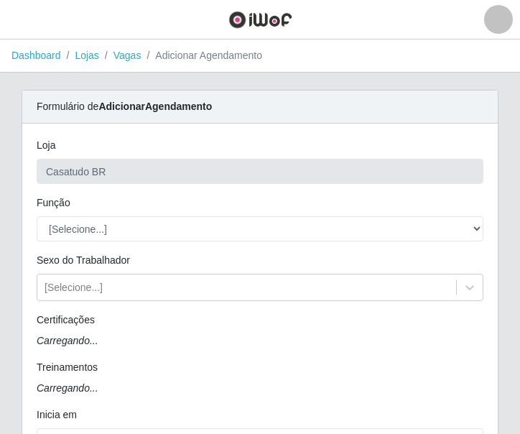
scroll to position [72, 0]
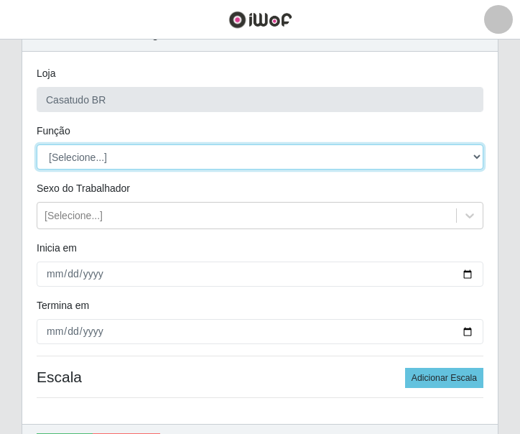
click at [115, 155] on select "[Selecione...] Auxiliar de Estoque Auxiliar de Estoque + Auxiliar de Estoque ++…" at bounding box center [260, 156] width 447 height 25
select select "1"
click at [37, 144] on select "[Selecione...] Auxiliar de Estoque Auxiliar de Estoque + Auxiliar de Estoque ++…" at bounding box center [260, 156] width 447 height 25
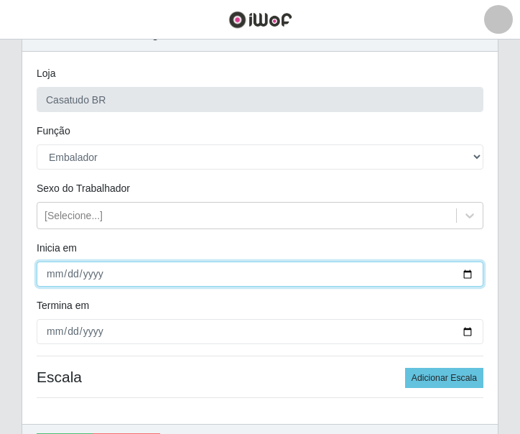
click at [49, 271] on input "Inicia em" at bounding box center [260, 274] width 447 height 25
type input "[DATE]"
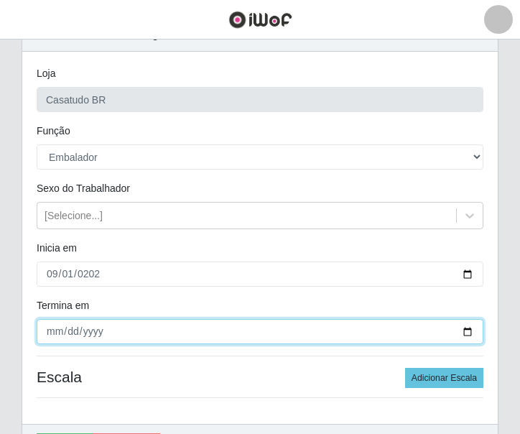
click at [55, 331] on input "Termina em" at bounding box center [260, 331] width 447 height 25
type input "[PHONE_NUMBER]"
click at [53, 335] on input "[PHONE_NUMBER]" at bounding box center [260, 331] width 447 height 25
type input "[PHONE_NUMBER]"
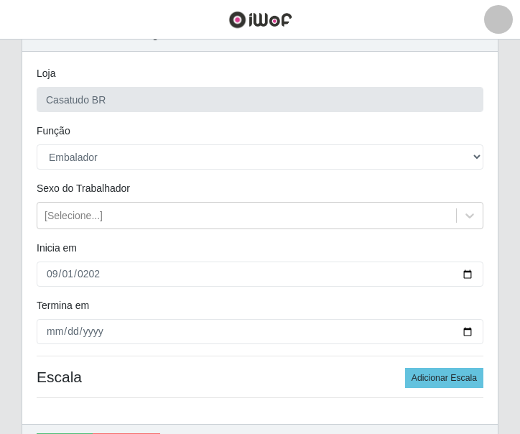
click at [170, 302] on div "Termina em" at bounding box center [260, 308] width 469 height 21
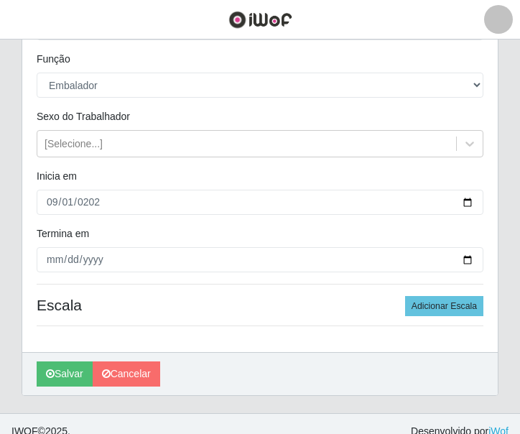
scroll to position [159, 0]
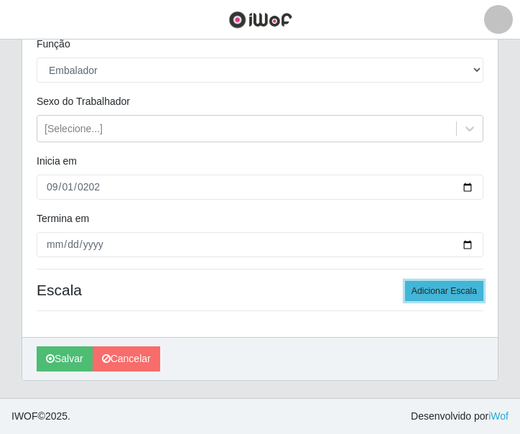
click at [447, 291] on button "Adicionar Escala" at bounding box center [444, 291] width 78 height 20
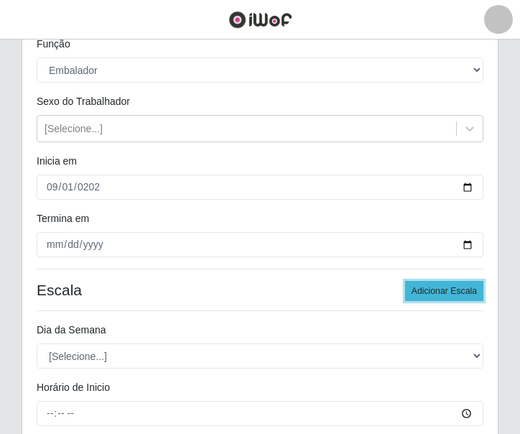
click at [447, 291] on button "Adicionar Escala" at bounding box center [444, 291] width 78 height 20
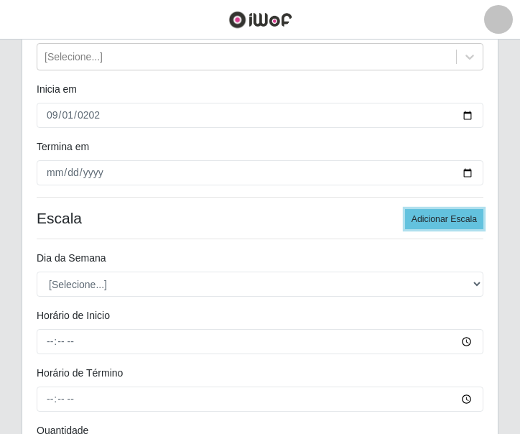
scroll to position [303, 0]
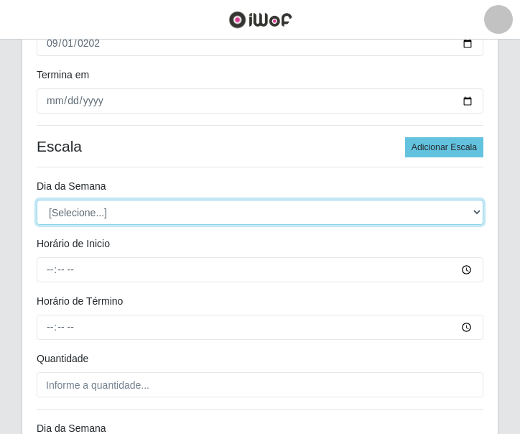
click at [89, 214] on select "[Selecione...] Segunda Terça Quarta Quinta Sexta Sábado Domingo" at bounding box center [260, 212] width 447 height 25
select select "1"
click at [37, 200] on select "[Selecione...] Segunda Terça Quarta Quinta Sexta Sábado Domingo" at bounding box center [260, 212] width 447 height 25
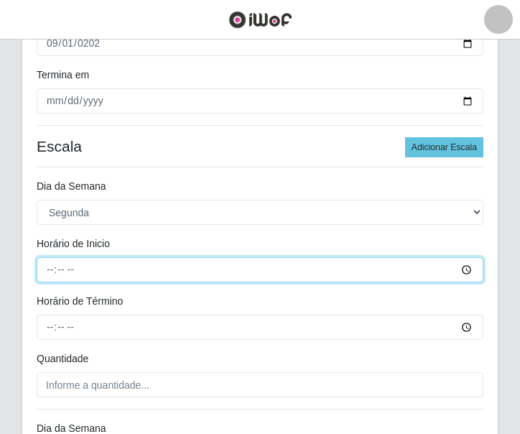
click at [52, 265] on input "Horário de Inicio" at bounding box center [260, 269] width 447 height 25
type input "10:00"
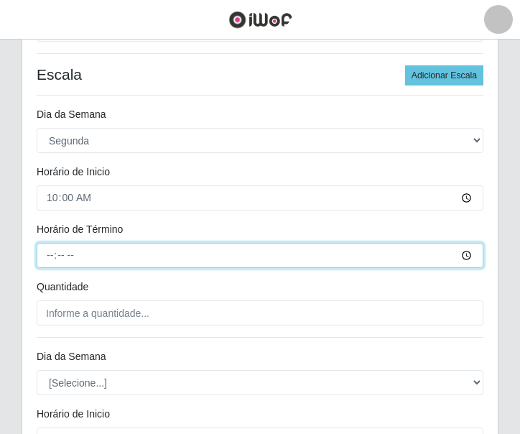
click at [42, 247] on input "Horário de Término" at bounding box center [260, 255] width 447 height 25
type input "16:00"
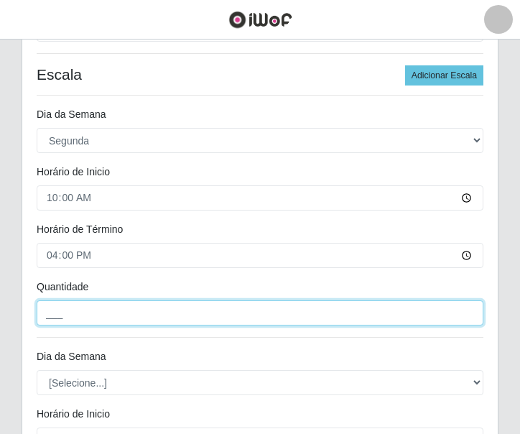
click at [58, 323] on input "___" at bounding box center [260, 312] width 447 height 25
type input "2__"
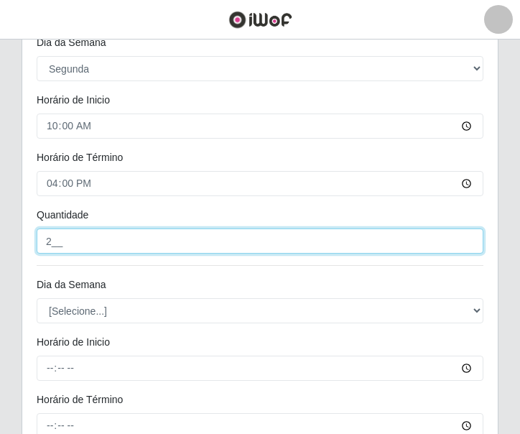
scroll to position [518, 0]
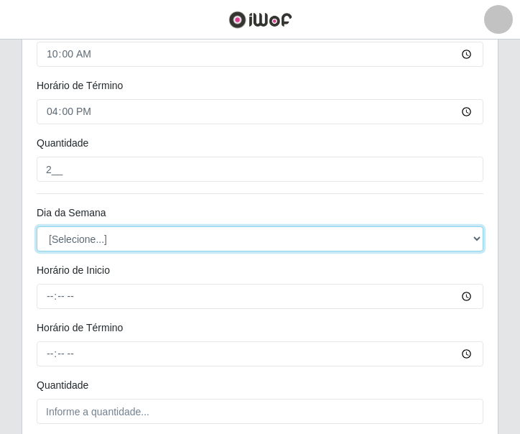
click at [85, 234] on select "[Selecione...] Segunda Terça Quarta Quinta Sexta Sábado Domingo" at bounding box center [260, 238] width 447 height 25
select select "2"
click at [37, 226] on select "[Selecione...] Segunda Terça Quarta Quinta Sexta Sábado Domingo" at bounding box center [260, 238] width 447 height 25
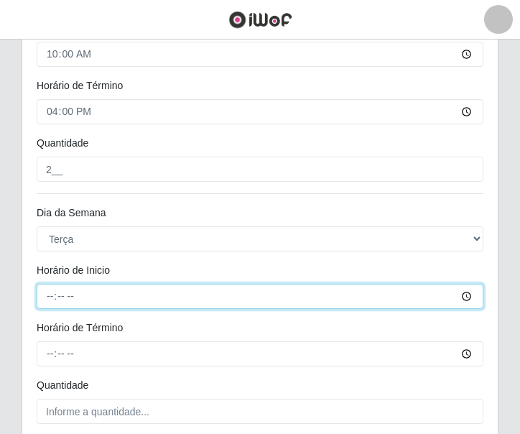
click at [52, 297] on input "Horário de Inicio" at bounding box center [260, 296] width 447 height 25
type input "10:00"
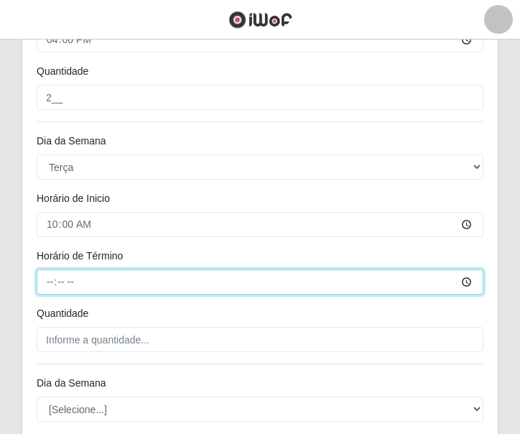
click at [47, 283] on input "Horário de Término" at bounding box center [260, 282] width 447 height 25
type input "16:00"
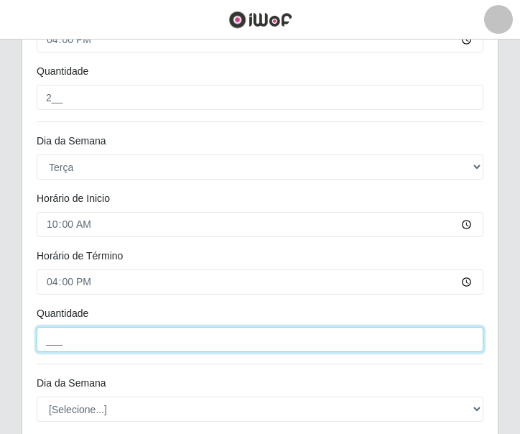
click at [70, 340] on input "___" at bounding box center [260, 339] width 447 height 25
type input "2__"
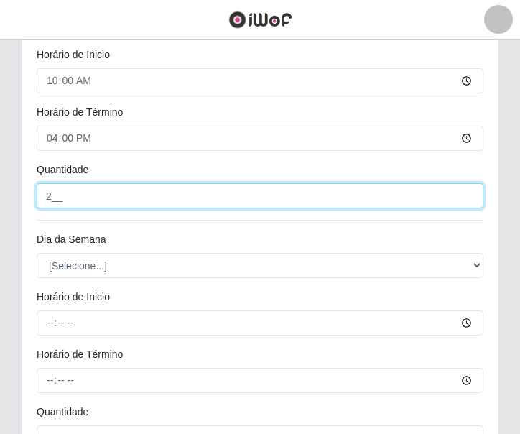
scroll to position [806, 0]
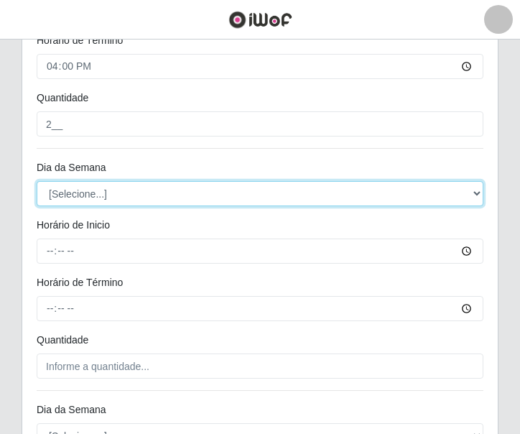
drag, startPoint x: 93, startPoint y: 191, endPoint x: 88, endPoint y: 202, distance: 12.3
click at [93, 191] on select "[Selecione...] Segunda Terça Quarta Quinta Sexta Sábado Domingo" at bounding box center [260, 193] width 447 height 25
select select "3"
click at [37, 181] on select "[Selecione...] Segunda Terça Quarta Quinta Sexta Sábado Domingo" at bounding box center [260, 193] width 447 height 25
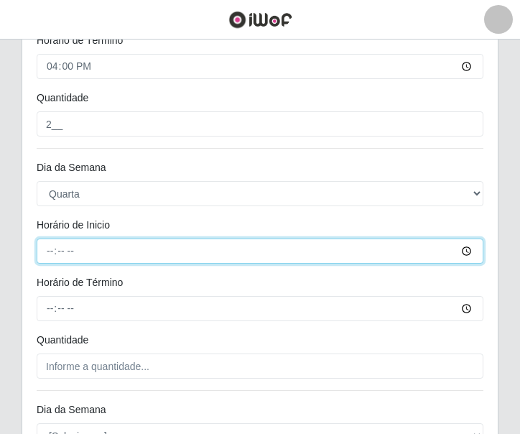
click at [53, 254] on input "Horário de Inicio" at bounding box center [260, 251] width 447 height 25
type input "10:00"
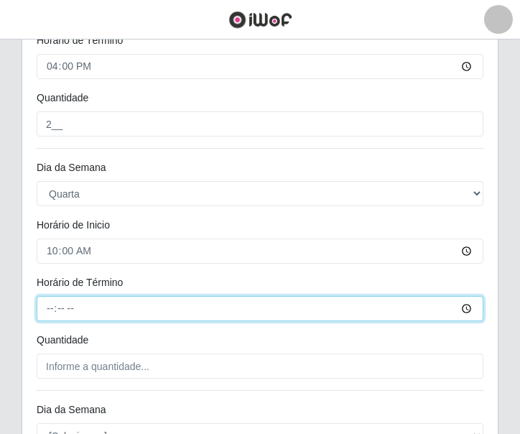
click at [46, 306] on input "Horário de Término" at bounding box center [260, 308] width 447 height 25
type input "16:00"
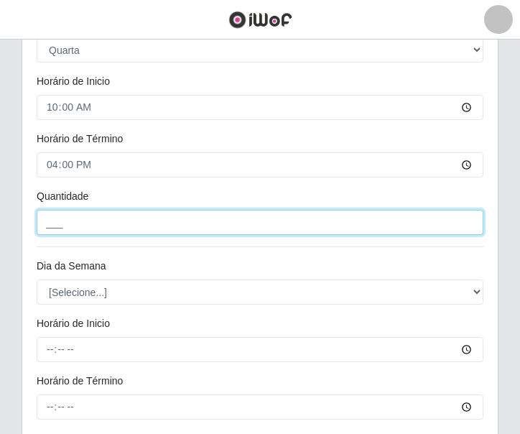
drag, startPoint x: 81, startPoint y: 221, endPoint x: 81, endPoint y: 237, distance: 15.1
click at [81, 221] on input "___" at bounding box center [260, 222] width 447 height 25
type input "2__"
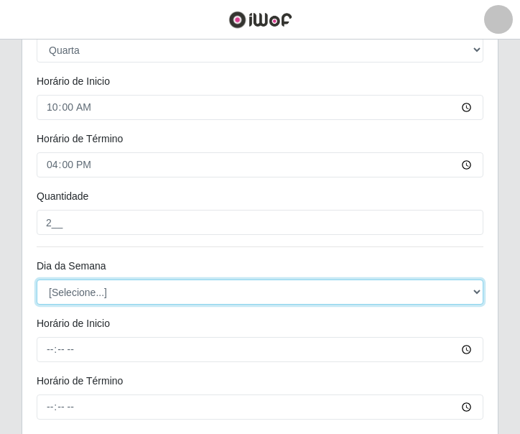
click at [91, 284] on select "[Selecione...] Segunda Terça Quarta Quinta Sexta Sábado Domingo" at bounding box center [260, 292] width 447 height 25
select select "4"
click at [37, 280] on select "[Selecione...] Segunda Terça Quarta Quinta Sexta Sábado Domingo" at bounding box center [260, 292] width 447 height 25
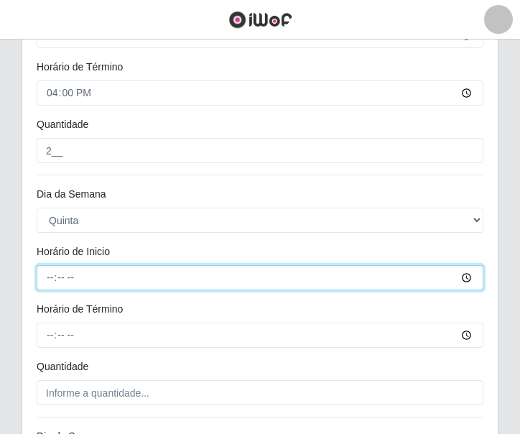
click at [47, 280] on input "Horário de Inicio" at bounding box center [260, 277] width 447 height 25
type input "10:00"
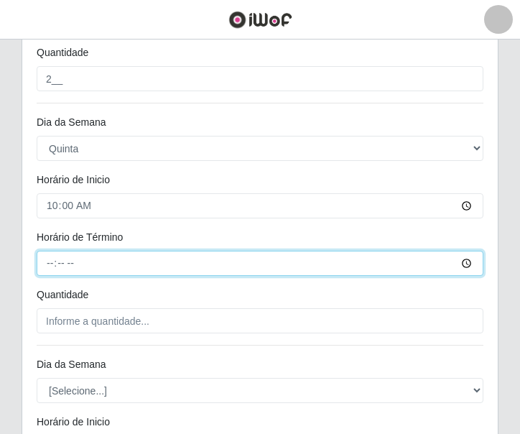
click at [43, 265] on input "Horário de Término" at bounding box center [260, 263] width 447 height 25
type input "16:00"
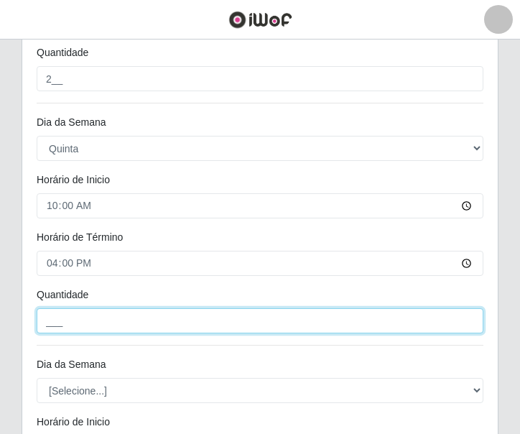
click at [67, 311] on input "___" at bounding box center [260, 320] width 447 height 25
type input "2__"
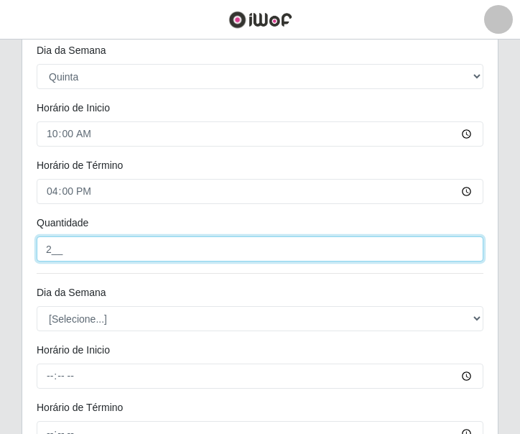
scroll to position [1309, 0]
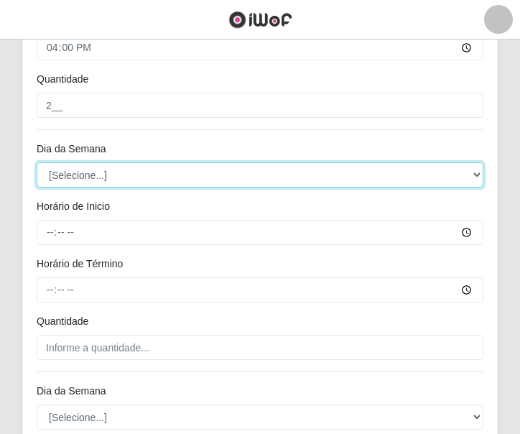
drag, startPoint x: 88, startPoint y: 168, endPoint x: 89, endPoint y: 175, distance: 7.2
click at [88, 168] on select "[Selecione...] Segunda Terça Quarta Quinta Sexta Sábado Domingo" at bounding box center [260, 174] width 447 height 25
select select "5"
click at [37, 162] on select "[Selecione...] Segunda Terça Quarta Quinta Sexta Sábado Domingo" at bounding box center [260, 174] width 447 height 25
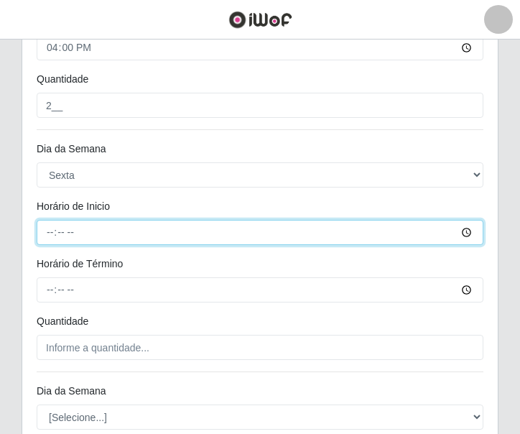
click at [50, 231] on input "Horário de Inicio" at bounding box center [260, 232] width 447 height 25
type input "10:00"
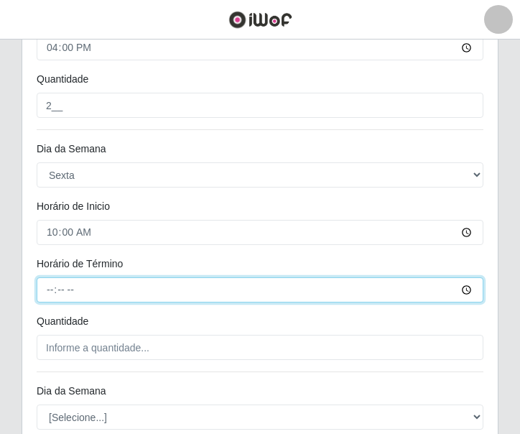
click at [47, 280] on input "Horário de Término" at bounding box center [260, 289] width 447 height 25
type input "16:00"
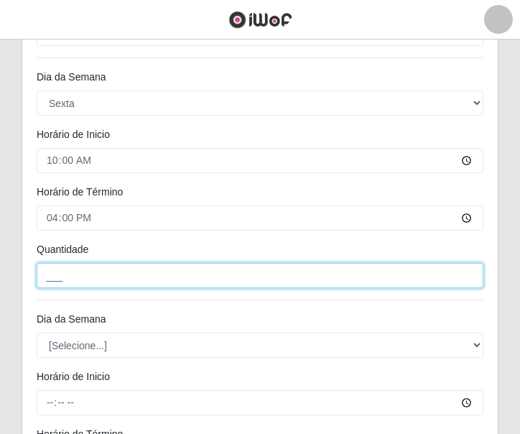
click at [88, 276] on input "___" at bounding box center [260, 275] width 447 height 25
type input "2__"
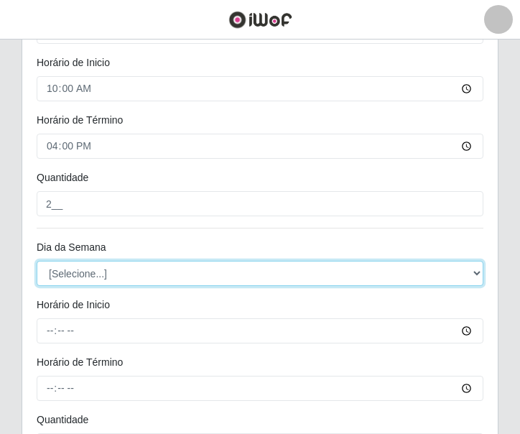
click at [93, 278] on select "[Selecione...] Segunda Terça Quarta Quinta Sexta Sábado Domingo" at bounding box center [260, 273] width 447 height 25
click at [87, 270] on select "[Selecione...] Segunda Terça Quarta Quinta Sexta Sábado Domingo" at bounding box center [260, 273] width 447 height 25
click at [37, 261] on select "[Selecione...] Segunda Terça Quarta Quinta Sexta Sábado Domingo" at bounding box center [260, 273] width 447 height 25
drag, startPoint x: 70, startPoint y: 278, endPoint x: 63, endPoint y: 286, distance: 10.2
click at [69, 278] on select "[Selecione...] Segunda Terça Quarta Quinta Sexta Sábado Domingo" at bounding box center [260, 273] width 447 height 25
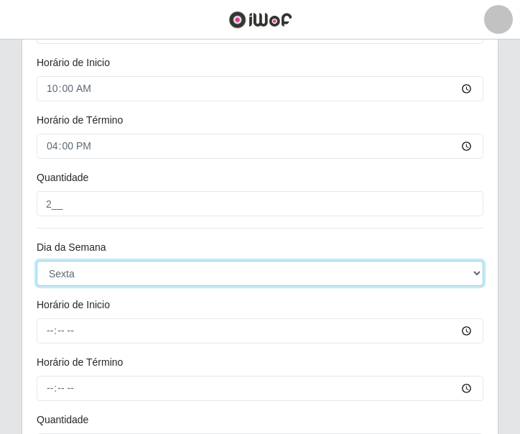
select select "6"
click at [37, 261] on select "[Selecione...] Segunda Terça Quarta Quinta Sexta Sábado Domingo" at bounding box center [260, 273] width 447 height 25
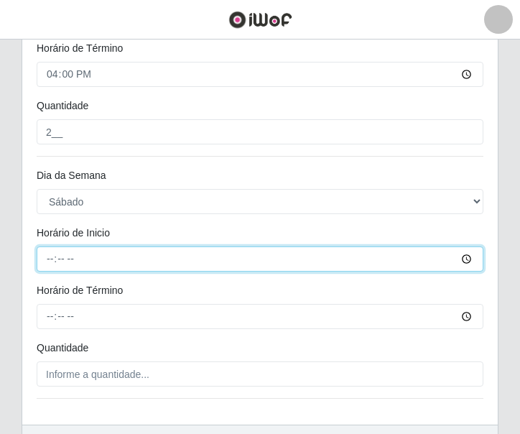
click at [47, 260] on input "Horário de Inicio" at bounding box center [260, 259] width 447 height 25
type input "10:00"
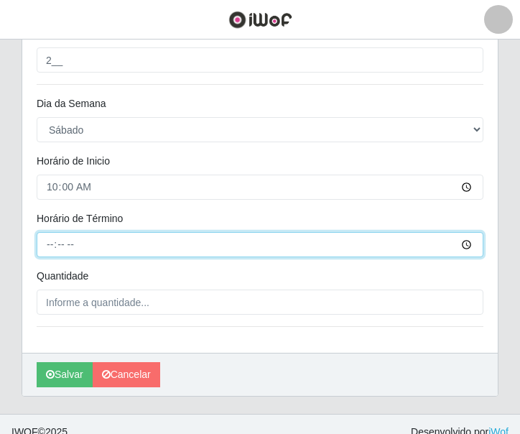
click at [46, 254] on input "Horário de Término" at bounding box center [260, 244] width 447 height 25
type input "16:00"
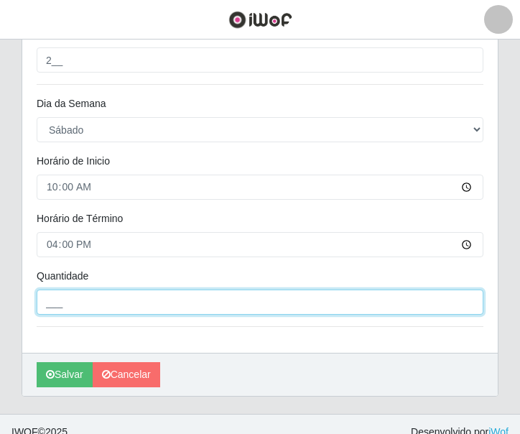
click at [68, 298] on input "___" at bounding box center [260, 302] width 447 height 25
type input "2__"
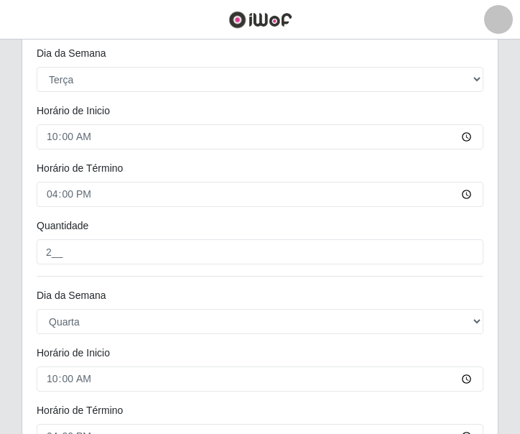
scroll to position [247, 0]
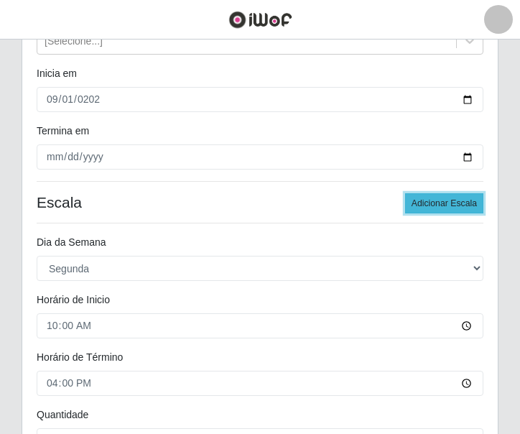
click at [426, 198] on button "Adicionar Escala" at bounding box center [444, 203] width 78 height 20
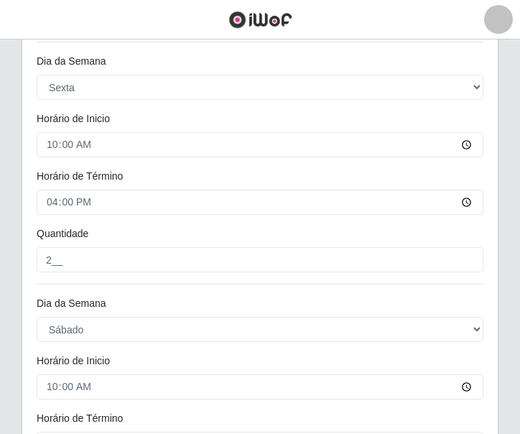
scroll to position [1855, 0]
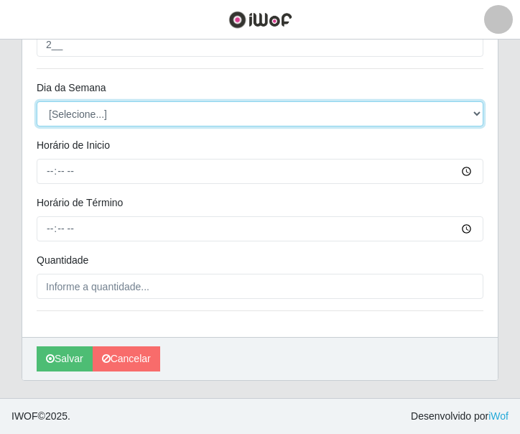
drag, startPoint x: 81, startPoint y: 111, endPoint x: 79, endPoint y: 124, distance: 13.0
click at [81, 111] on select "[Selecione...] Segunda Terça Quarta Quinta Sexta Sábado Domingo" at bounding box center [260, 113] width 447 height 25
select select "0"
click at [37, 101] on select "[Selecione...] Segunda Terça Quarta Quinta Sexta Sábado Domingo" at bounding box center [260, 113] width 447 height 25
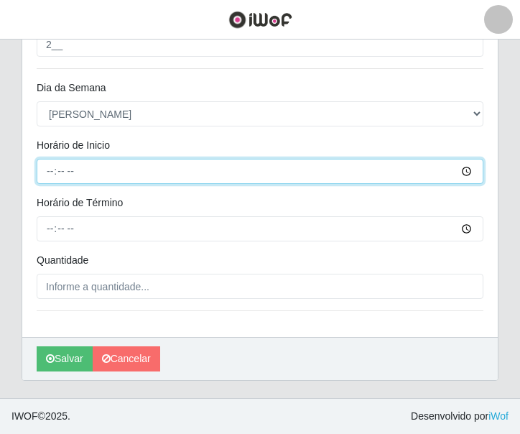
click at [47, 170] on input "Horário de Inicio" at bounding box center [260, 171] width 447 height 25
type input "11:30"
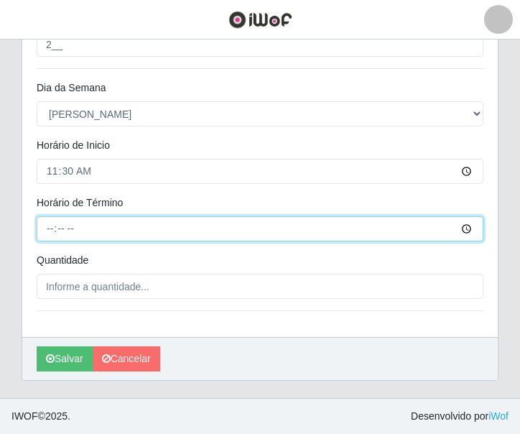
click at [47, 229] on input "Horário de Término" at bounding box center [260, 228] width 447 height 25
type input "17:30"
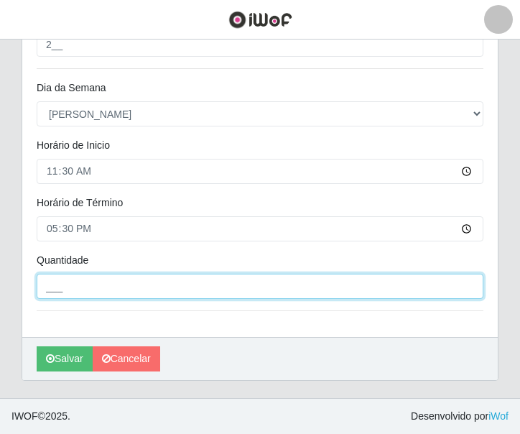
click at [93, 283] on input "___" at bounding box center [260, 286] width 447 height 25
type input "1__"
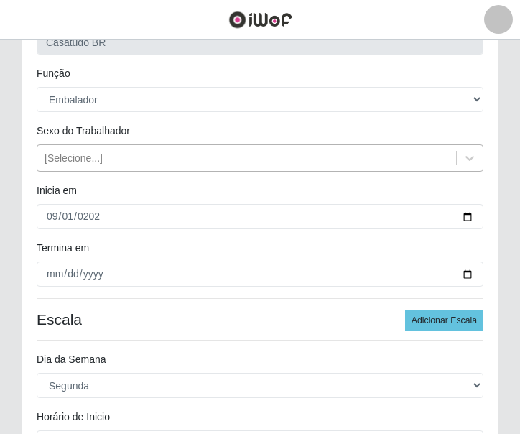
scroll to position [0, 0]
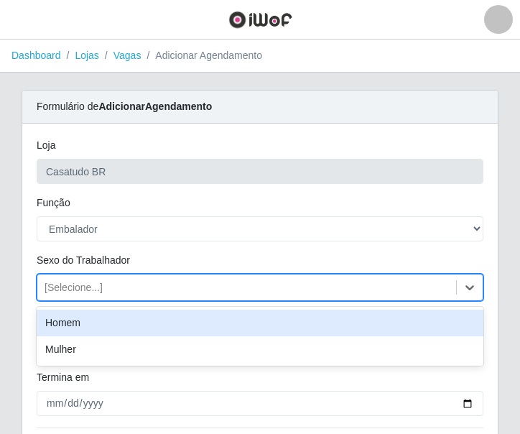
click at [98, 285] on div "[Selecione...]" at bounding box center [74, 287] width 58 height 15
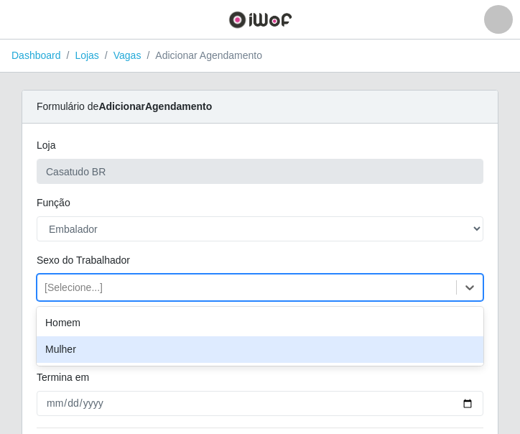
click at [99, 346] on div "Mulher" at bounding box center [260, 349] width 447 height 27
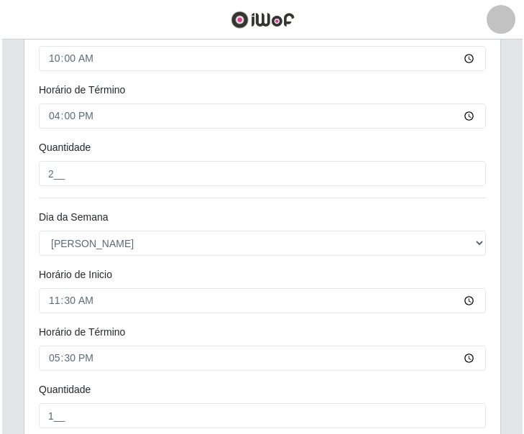
scroll to position [1855, 0]
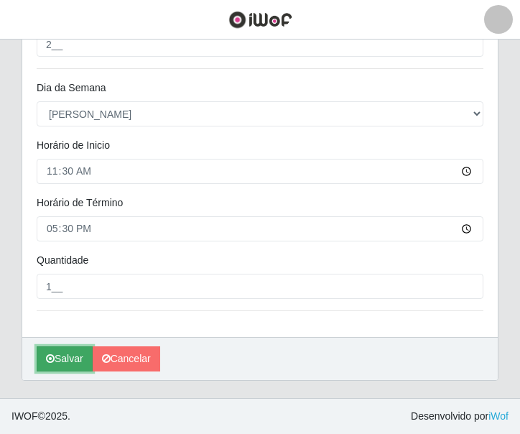
click at [58, 359] on button "Salvar" at bounding box center [65, 359] width 56 height 25
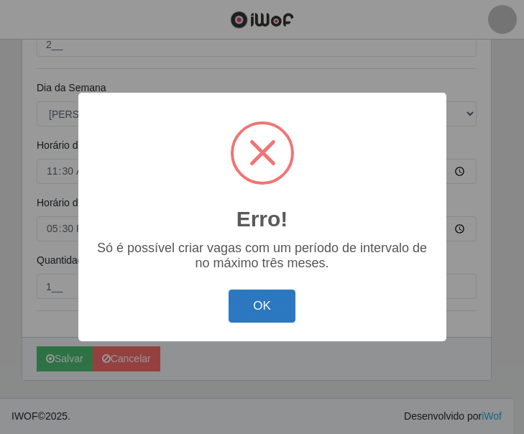
click at [257, 305] on button "OK" at bounding box center [262, 307] width 67 height 34
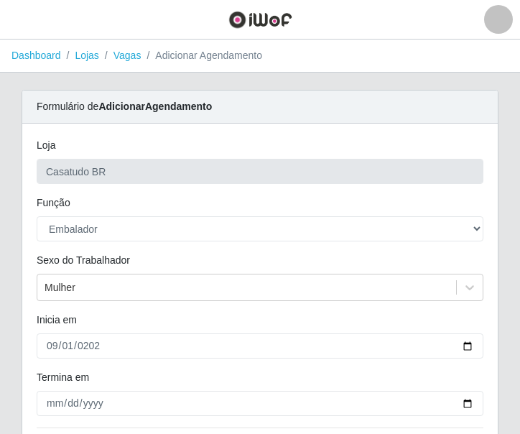
scroll to position [144, 0]
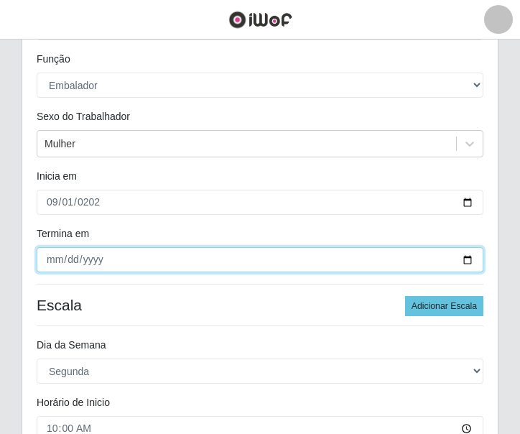
click at [100, 262] on input "[PHONE_NUMBER]" at bounding box center [260, 259] width 447 height 25
type input "[DATE]"
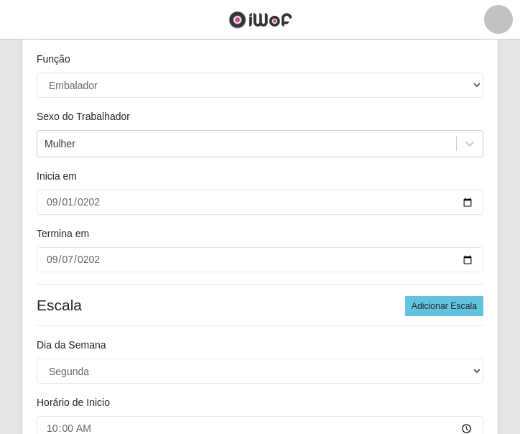
click at [134, 227] on div "Termina em" at bounding box center [260, 236] width 469 height 21
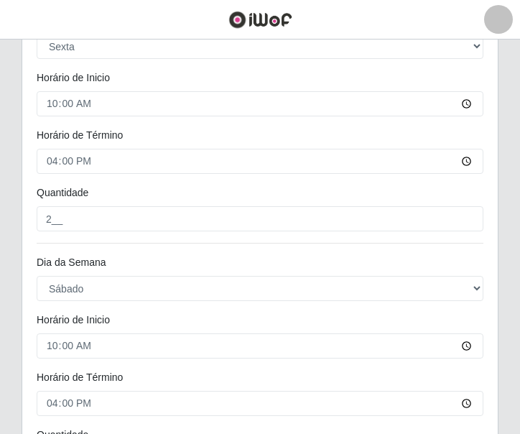
scroll to position [1855, 0]
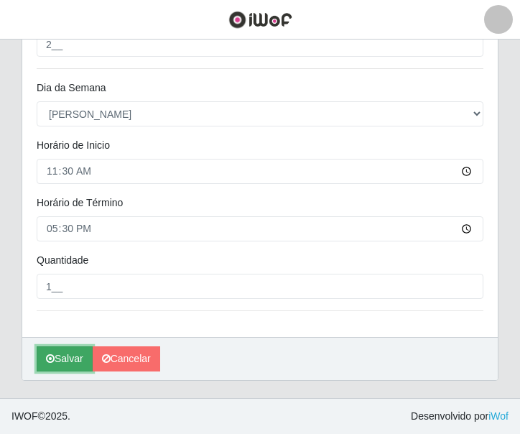
click at [69, 352] on button "Salvar" at bounding box center [65, 359] width 56 height 25
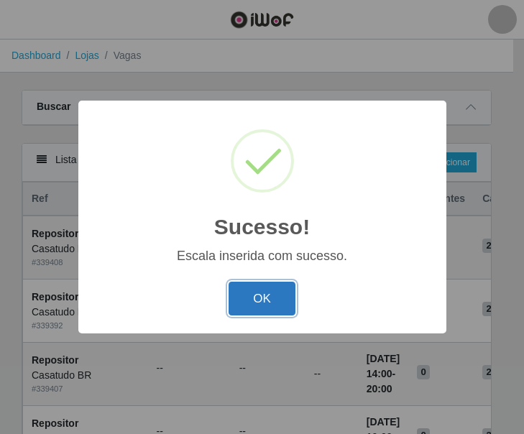
click at [272, 302] on button "OK" at bounding box center [262, 299] width 67 height 34
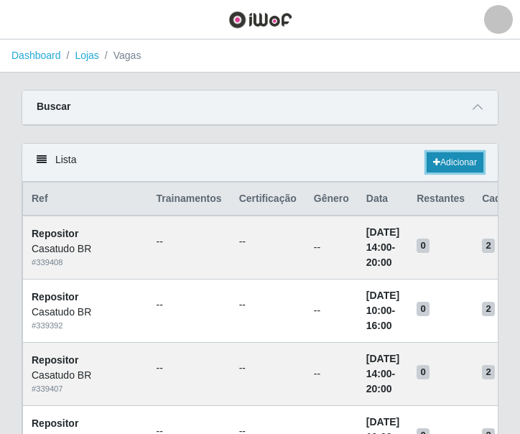
click at [451, 162] on link "Adicionar" at bounding box center [455, 162] width 57 height 20
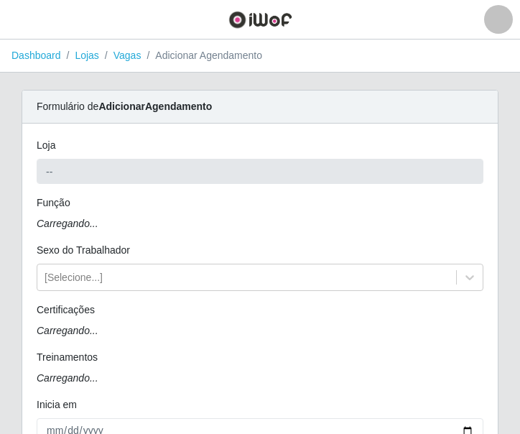
type input "Casatudo BR"
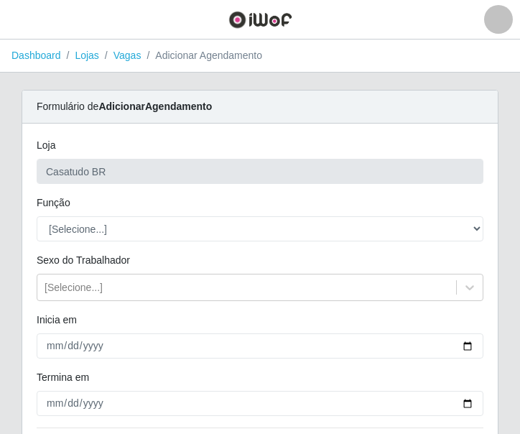
scroll to position [144, 0]
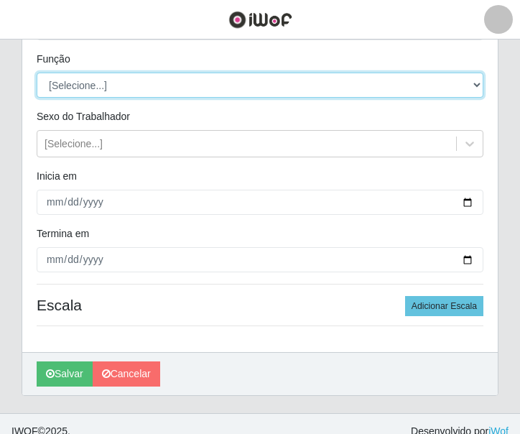
click at [94, 90] on select "[Selecione...] Auxiliar de Estoque Auxiliar de Estoque + Auxiliar de Estoque ++…" at bounding box center [260, 85] width 447 height 25
select select "1"
click at [37, 73] on select "[Selecione...] Auxiliar de Estoque Auxiliar de Estoque + Auxiliar de Estoque ++…" at bounding box center [260, 85] width 447 height 25
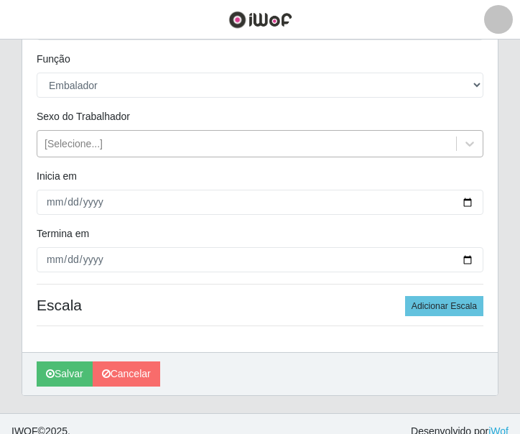
click at [65, 145] on div "[Selecione...]" at bounding box center [74, 144] width 58 height 15
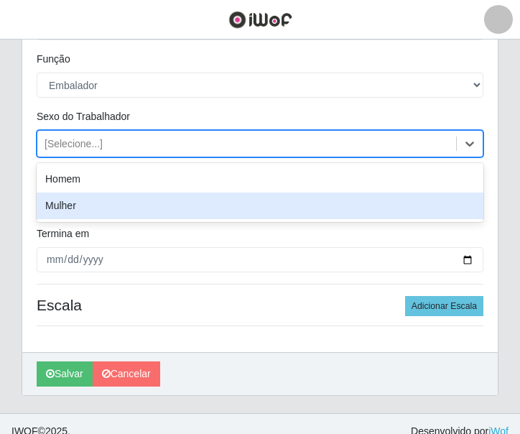
drag, startPoint x: 82, startPoint y: 206, endPoint x: 67, endPoint y: 205, distance: 15.2
click at [82, 207] on div "Mulher" at bounding box center [260, 206] width 447 height 27
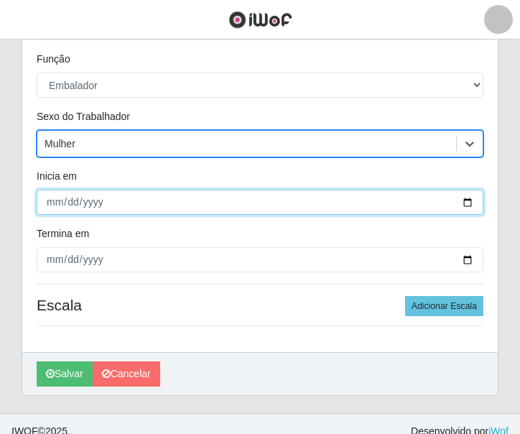
click at [53, 198] on input "Inicia em" at bounding box center [260, 202] width 447 height 25
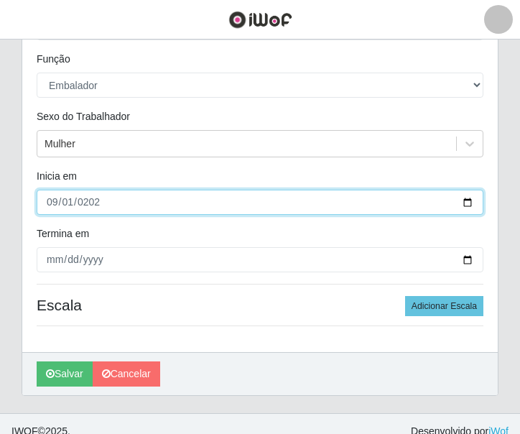
type input "[DATE]"
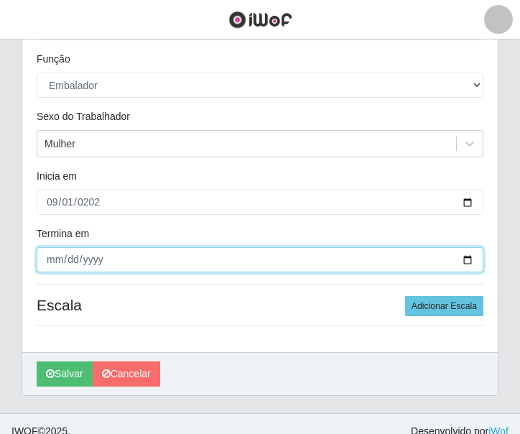
click at [55, 256] on input "Termina em" at bounding box center [260, 259] width 447 height 25
type input "[DATE]"
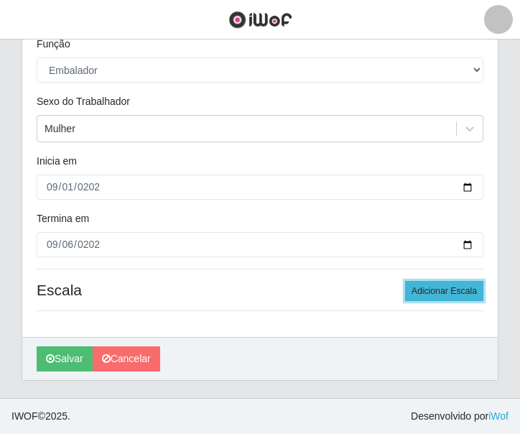
click at [456, 289] on button "Adicionar Escala" at bounding box center [444, 291] width 78 height 20
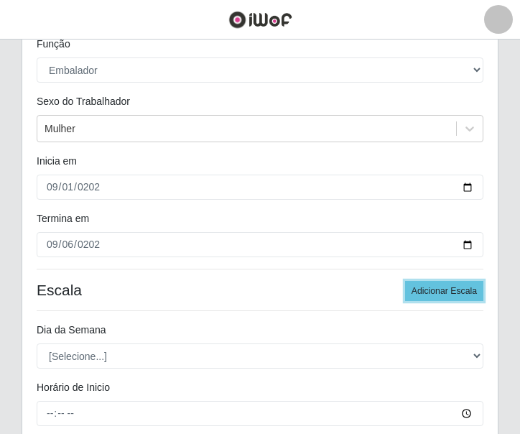
scroll to position [303, 0]
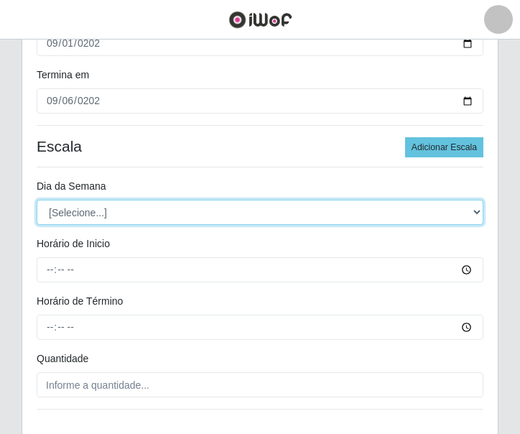
drag, startPoint x: 72, startPoint y: 211, endPoint x: 79, endPoint y: 221, distance: 12.4
click at [72, 211] on select "[Selecione...] Segunda Terça Quarta Quinta Sexta Sábado Domingo" at bounding box center [260, 212] width 447 height 25
select select "1"
click at [37, 200] on select "[Selecione...] Segunda Terça Quarta Quinta Sexta Sábado Domingo" at bounding box center [260, 212] width 447 height 25
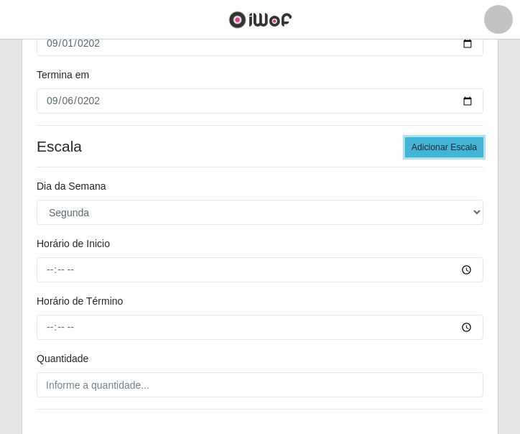
click at [423, 150] on button "Adicionar Escala" at bounding box center [444, 147] width 78 height 20
click at [423, 151] on button "Adicionar Escala" at bounding box center [444, 147] width 78 height 20
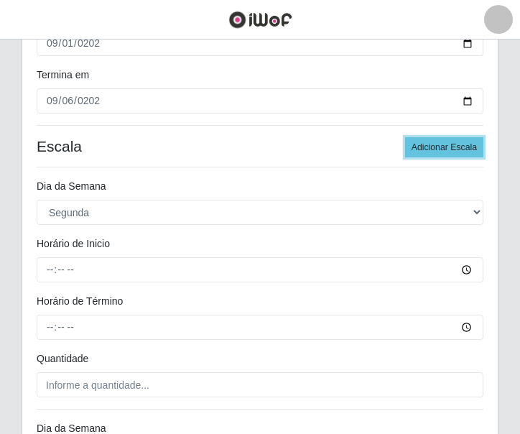
scroll to position [375, 0]
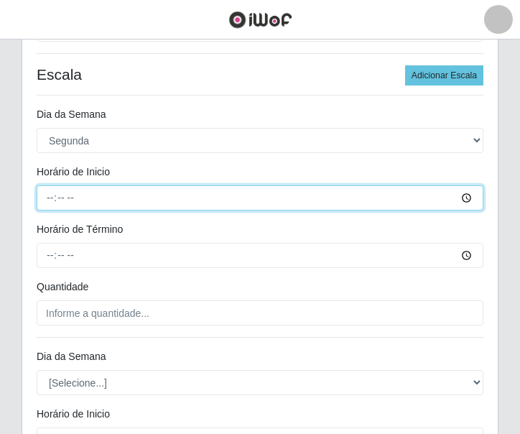
click at [48, 194] on input "Horário de Inicio" at bounding box center [260, 197] width 447 height 25
type input "14:00"
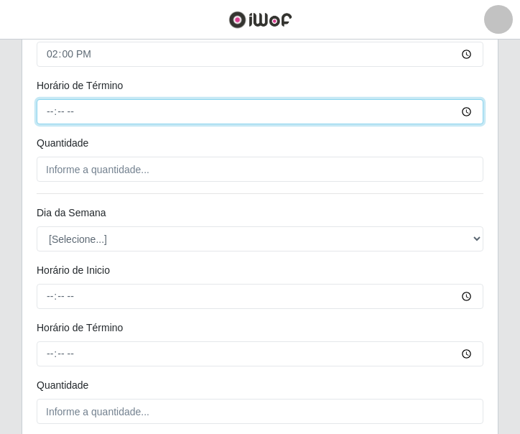
click at [47, 116] on input "Horário de Término" at bounding box center [260, 111] width 447 height 25
type input "20:00"
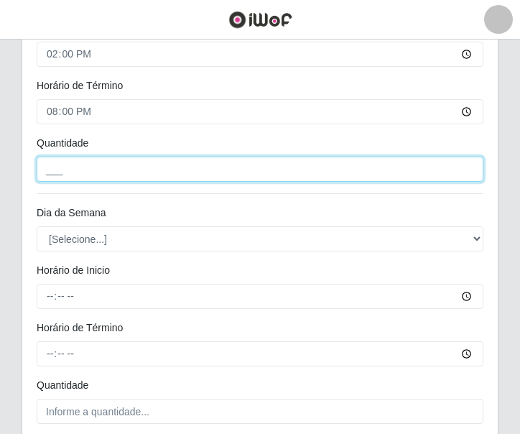
click at [69, 173] on input "___" at bounding box center [260, 169] width 447 height 25
type input "2__"
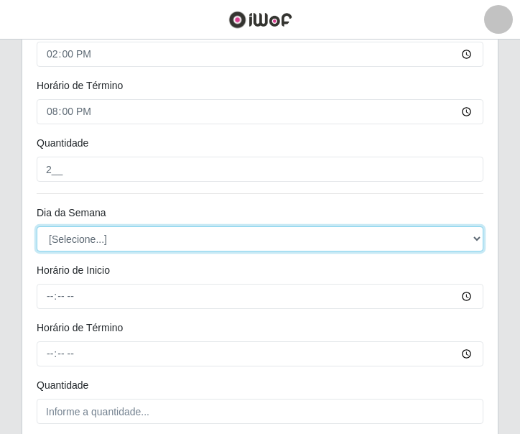
click at [68, 237] on select "[Selecione...] Segunda Terça Quarta Quinta Sexta Sábado Domingo" at bounding box center [260, 238] width 447 height 25
select select "2"
click at [37, 226] on select "[Selecione...] Segunda Terça Quarta Quinta Sexta Sábado Domingo" at bounding box center [260, 238] width 447 height 25
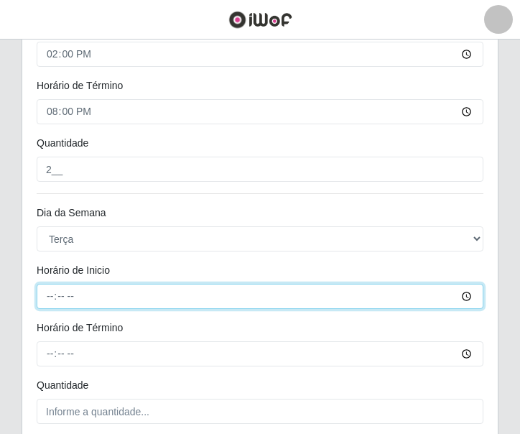
click at [52, 287] on input "Horário de Inicio" at bounding box center [260, 296] width 447 height 25
type input "14:00"
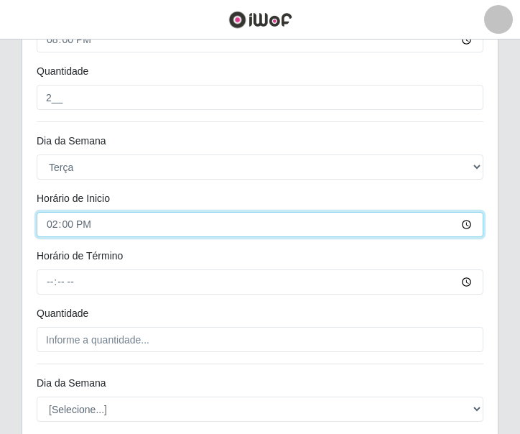
scroll to position [662, 0]
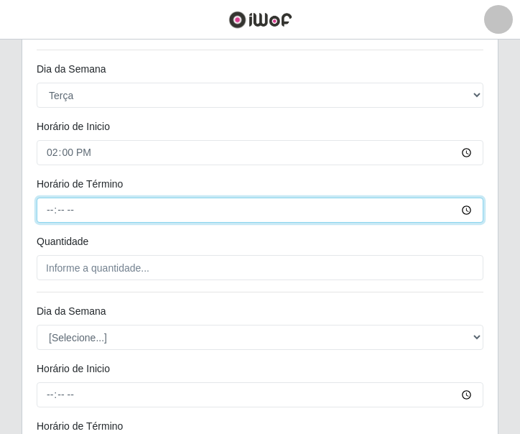
click at [49, 214] on input "Horário de Término" at bounding box center [260, 210] width 447 height 25
type input "20:00"
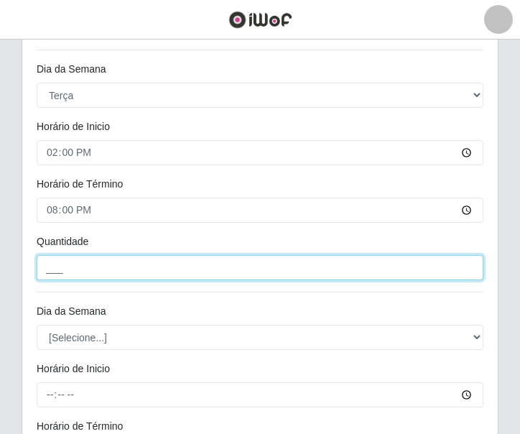
click at [68, 273] on input "___" at bounding box center [260, 267] width 447 height 25
type input "2__"
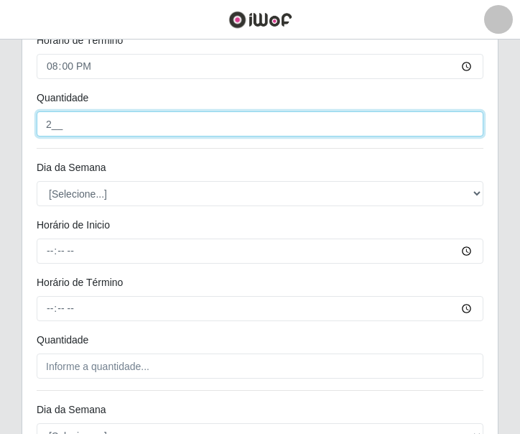
scroll to position [878, 0]
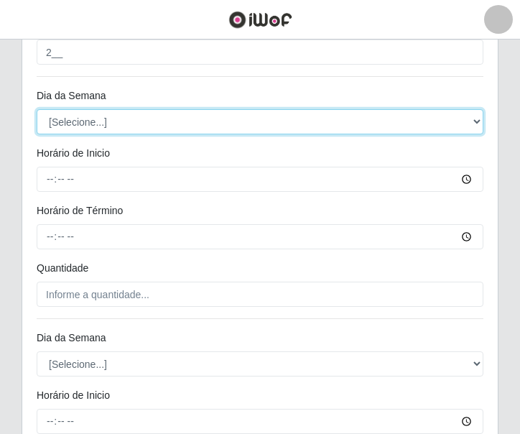
drag, startPoint x: 111, startPoint y: 125, endPoint x: 114, endPoint y: 133, distance: 8.4
click at [111, 125] on select "[Selecione...] Segunda Terça Quarta Quinta Sexta Sábado Domingo" at bounding box center [260, 121] width 447 height 25
select select "3"
click at [37, 109] on select "[Selecione...] Segunda Terça Quarta Quinta Sexta Sábado Domingo" at bounding box center [260, 121] width 447 height 25
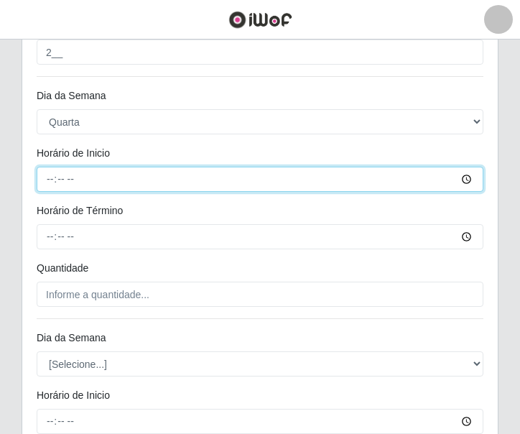
click at [40, 175] on input "Horário de Inicio" at bounding box center [260, 179] width 447 height 25
type input "14:00"
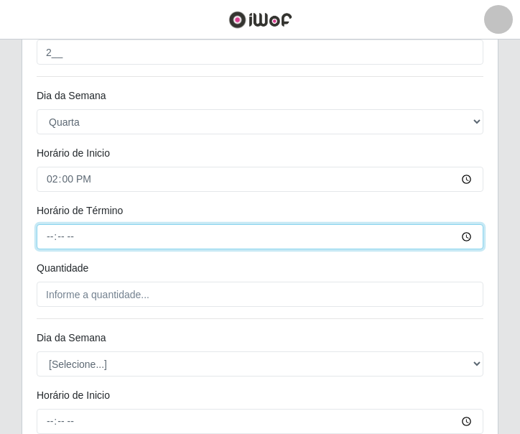
click at [50, 235] on input "Horário de Término" at bounding box center [260, 236] width 447 height 25
type input "20:00"
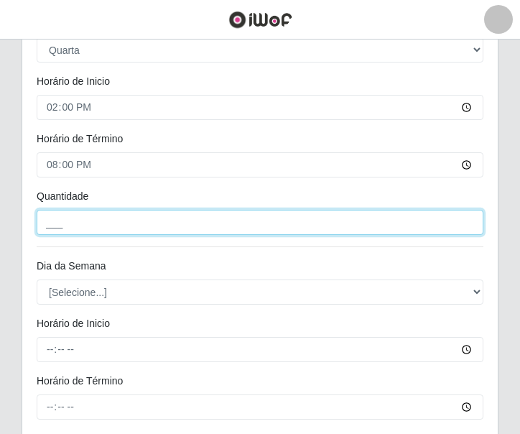
click at [75, 225] on input "___" at bounding box center [260, 222] width 447 height 25
type input "2__"
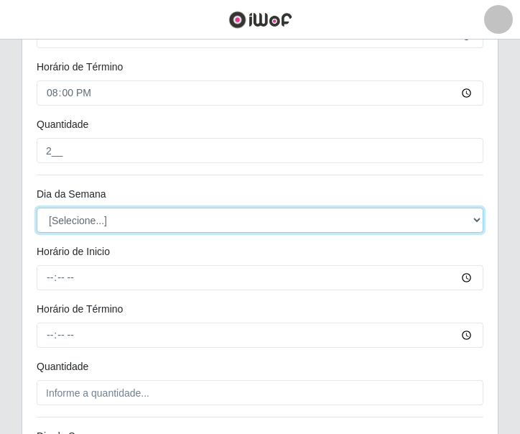
click at [84, 221] on select "[Selecione...] Segunda Terça Quarta Quinta Sexta Sábado Domingo" at bounding box center [260, 220] width 447 height 25
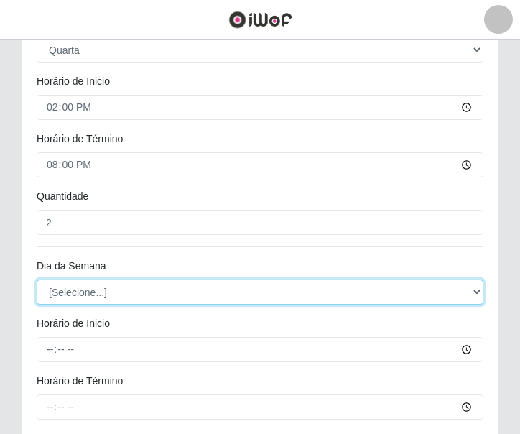
scroll to position [1093, 0]
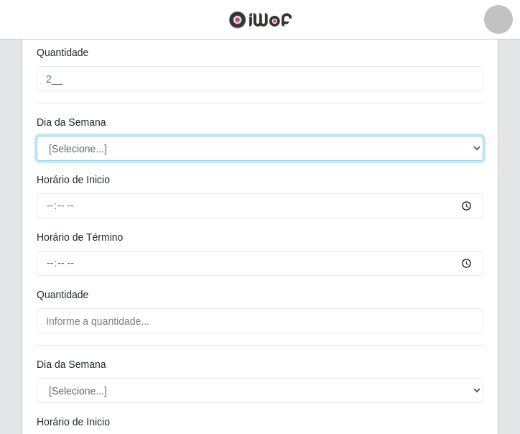
click at [119, 140] on select "[Selecione...] Segunda Terça Quarta Quinta Sexta Sábado Domingo" at bounding box center [260, 148] width 447 height 25
select select "4"
click at [37, 136] on select "[Selecione...] Segunda Terça Quarta Quinta Sexta Sábado Domingo" at bounding box center [260, 148] width 447 height 25
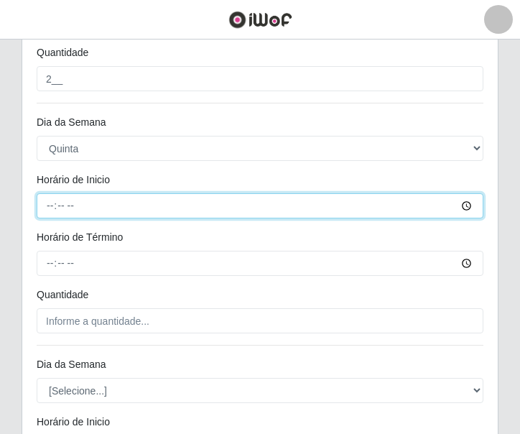
click at [53, 204] on input "Horário de Inicio" at bounding box center [260, 205] width 447 height 25
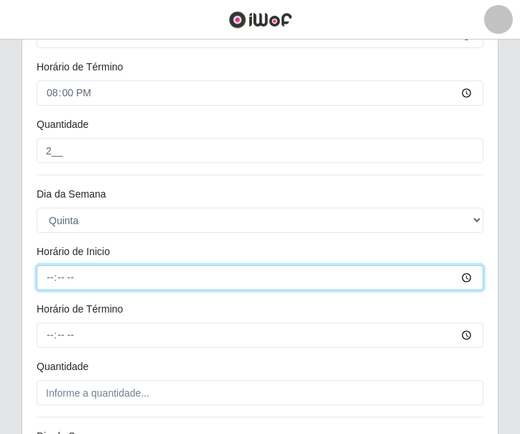
scroll to position [950, 0]
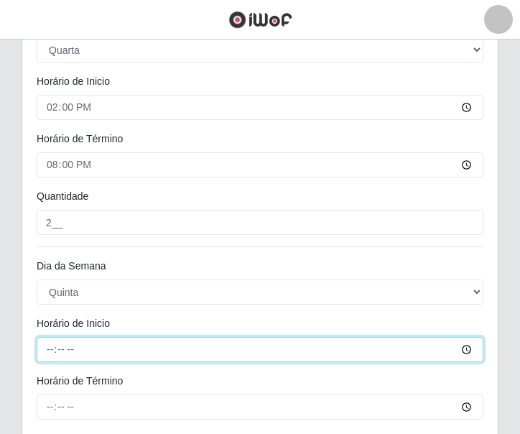
type input "14:00"
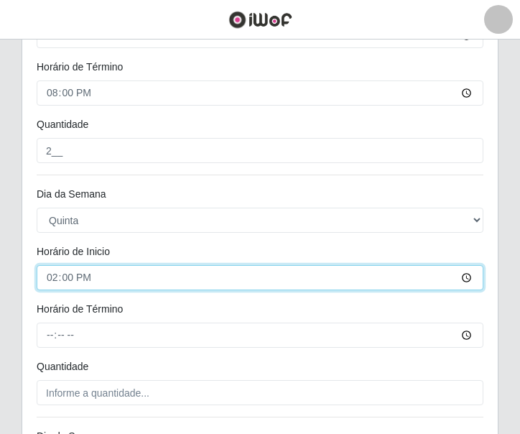
scroll to position [1093, 0]
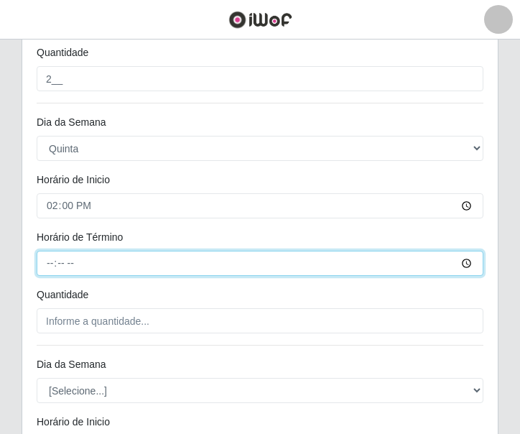
click at [39, 254] on input "Horário de Término" at bounding box center [260, 263] width 447 height 25
type input "20:00"
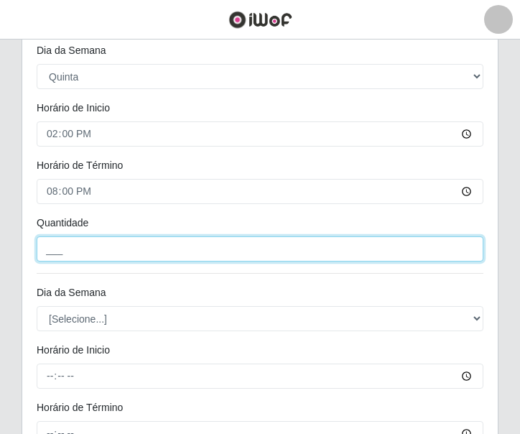
click at [131, 249] on input "___" at bounding box center [260, 249] width 447 height 25
type input "2__"
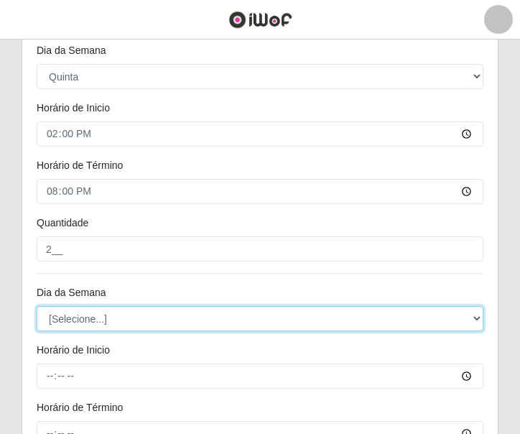
click at [91, 319] on select "[Selecione...] Segunda Terça Quarta Quinta Sexta Sábado Domingo" at bounding box center [260, 318] width 447 height 25
select select "5"
click at [37, 306] on select "[Selecione...] Segunda Terça Quarta Quinta Sexta Sábado Domingo" at bounding box center [260, 318] width 447 height 25
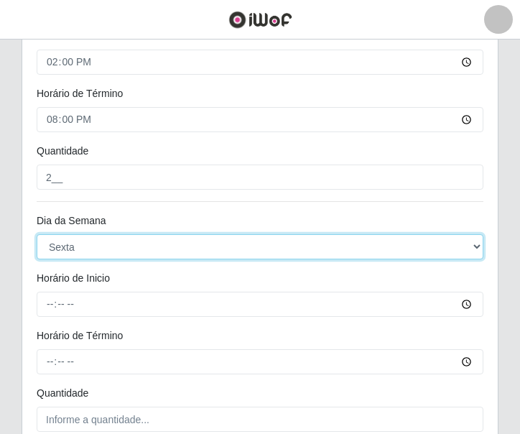
scroll to position [1381, 0]
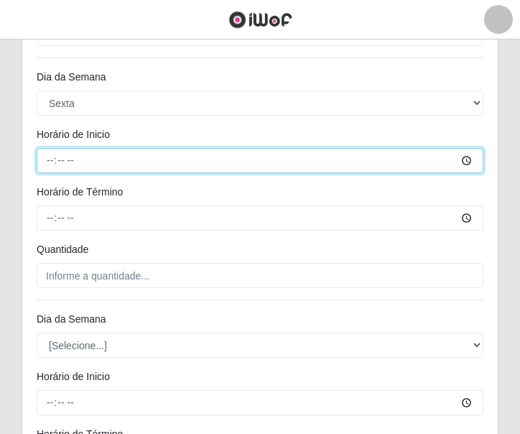
click at [51, 167] on input "Horário de Inicio" at bounding box center [260, 160] width 447 height 25
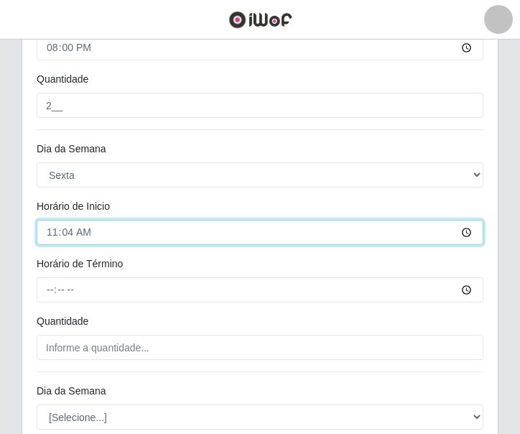
click at [55, 232] on input "11:04" at bounding box center [260, 232] width 447 height 25
type input "14:00"
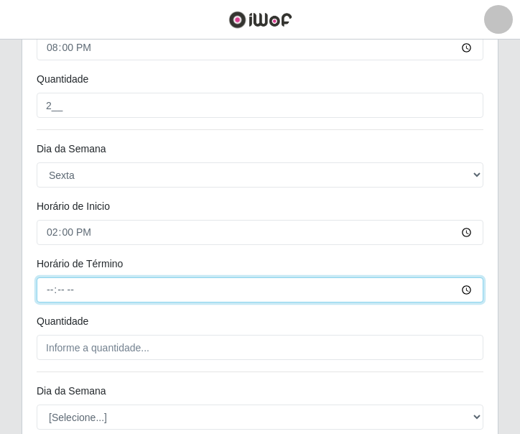
click at [50, 288] on input "Horário de Término" at bounding box center [260, 289] width 447 height 25
type input "20:00"
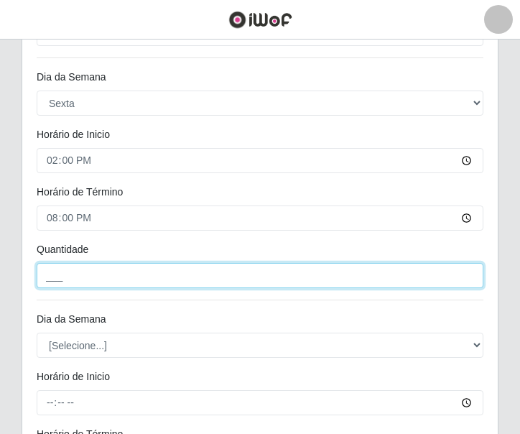
click at [79, 273] on input "___" at bounding box center [260, 275] width 447 height 25
type input "2__"
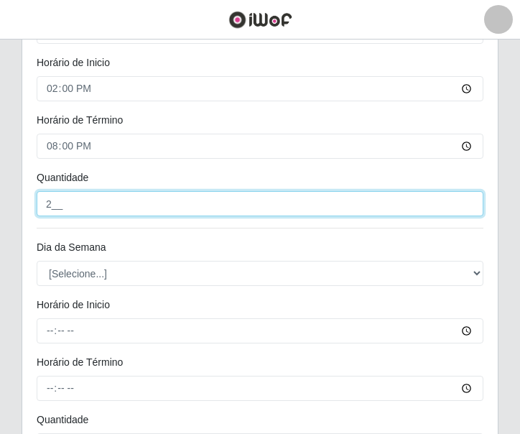
scroll to position [1597, 0]
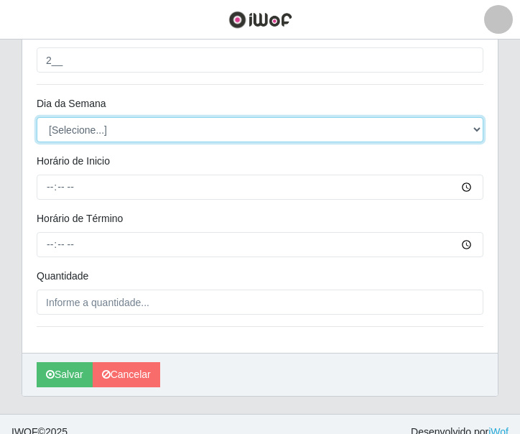
drag, startPoint x: 93, startPoint y: 124, endPoint x: 96, endPoint y: 132, distance: 8.4
click at [93, 124] on select "[Selecione...] Segunda Terça Quarta Quinta Sexta Sábado Domingo" at bounding box center [260, 129] width 447 height 25
select select "6"
click at [37, 117] on select "[Selecione...] Segunda Terça Quarta Quinta Sexta Sábado Domingo" at bounding box center [260, 129] width 447 height 25
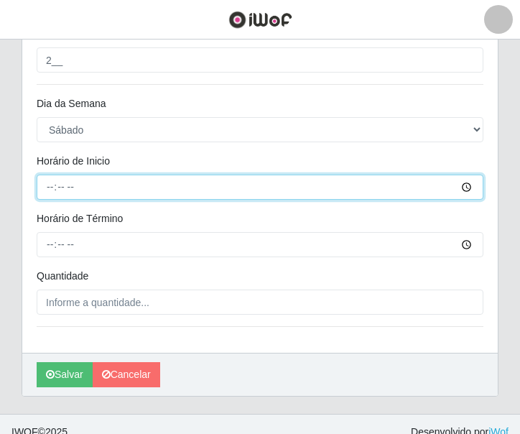
click at [50, 186] on input "Horário de Inicio" at bounding box center [260, 187] width 447 height 25
type input "14:00"
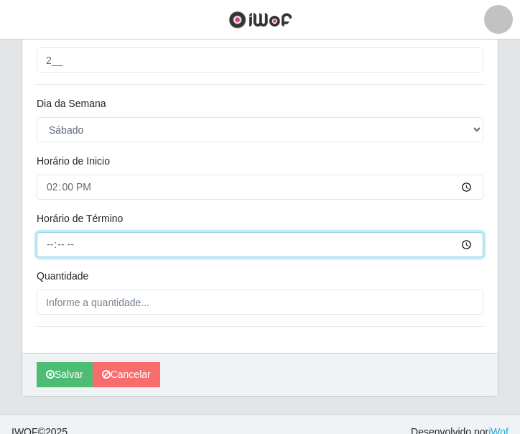
click at [47, 239] on input "Horário de Término" at bounding box center [260, 244] width 447 height 25
type input "20:00"
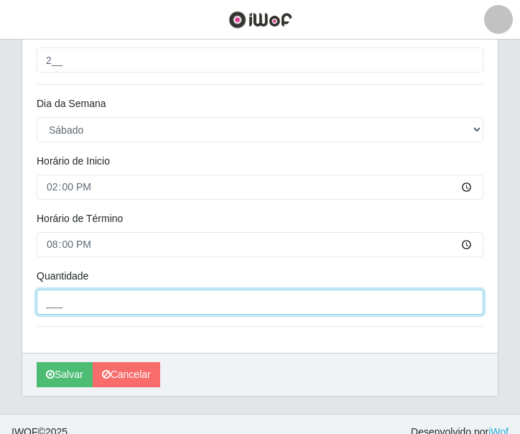
click at [70, 294] on input "___" at bounding box center [260, 302] width 447 height 25
type input "2__"
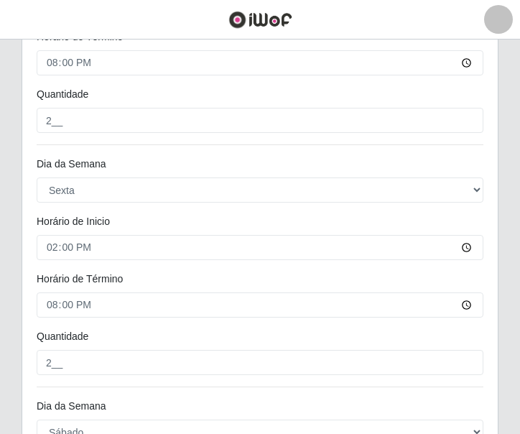
scroll to position [1612, 0]
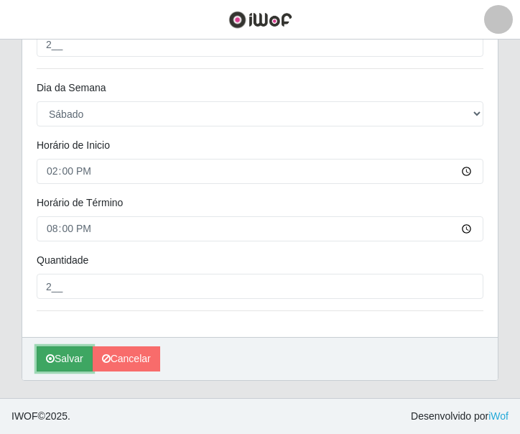
click at [75, 354] on button "Salvar" at bounding box center [65, 359] width 56 height 25
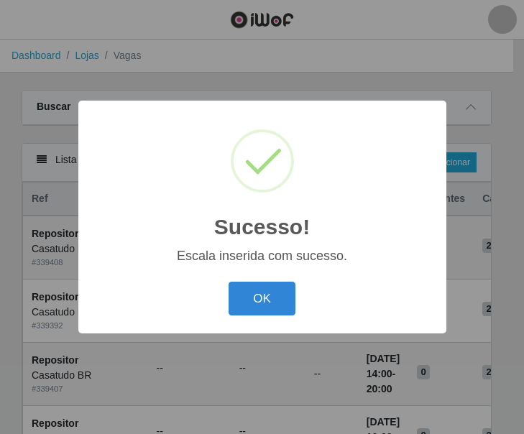
drag, startPoint x: 248, startPoint y: 288, endPoint x: 135, endPoint y: 188, distance: 150.7
click at [248, 287] on button "OK" at bounding box center [262, 299] width 67 height 34
